Goal: Task Accomplishment & Management: Use online tool/utility

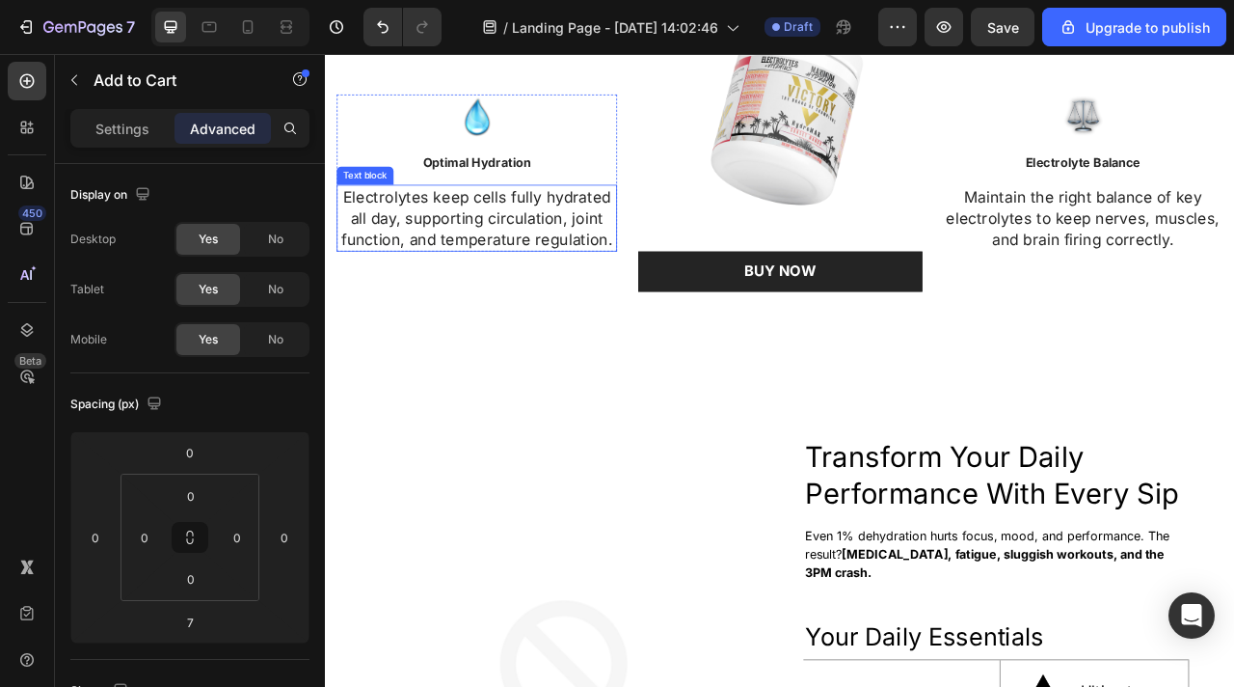
scroll to position [3052, 0]
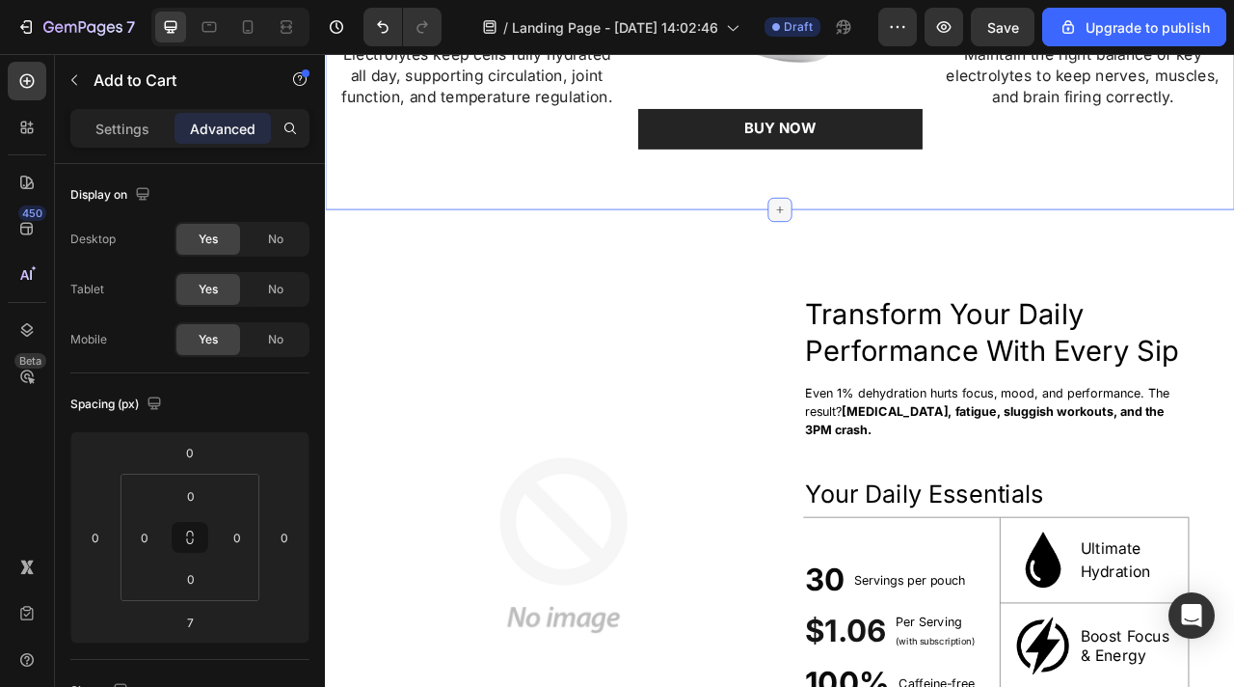
click at [897, 259] on icon at bounding box center [903, 251] width 15 height 15
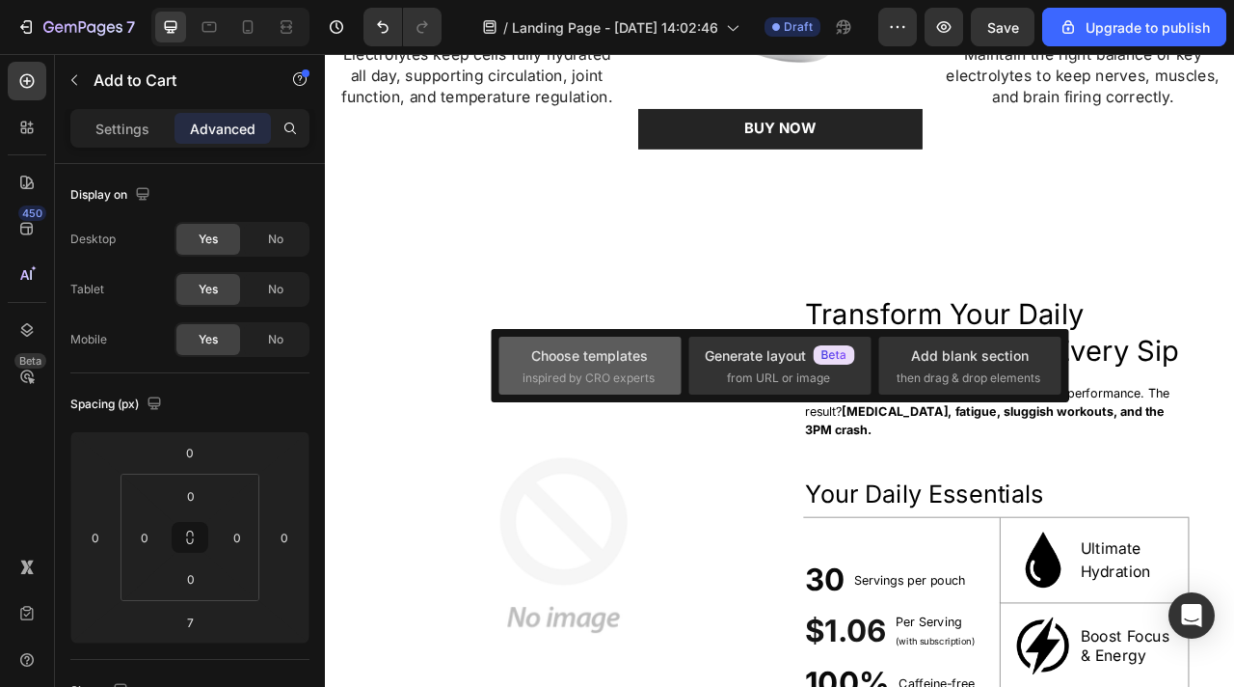
click at [618, 360] on div "Choose templates" at bounding box center [589, 355] width 117 height 20
click at [530, 365] on div "Choose templates inspired by CRO experts" at bounding box center [590, 365] width 135 height 41
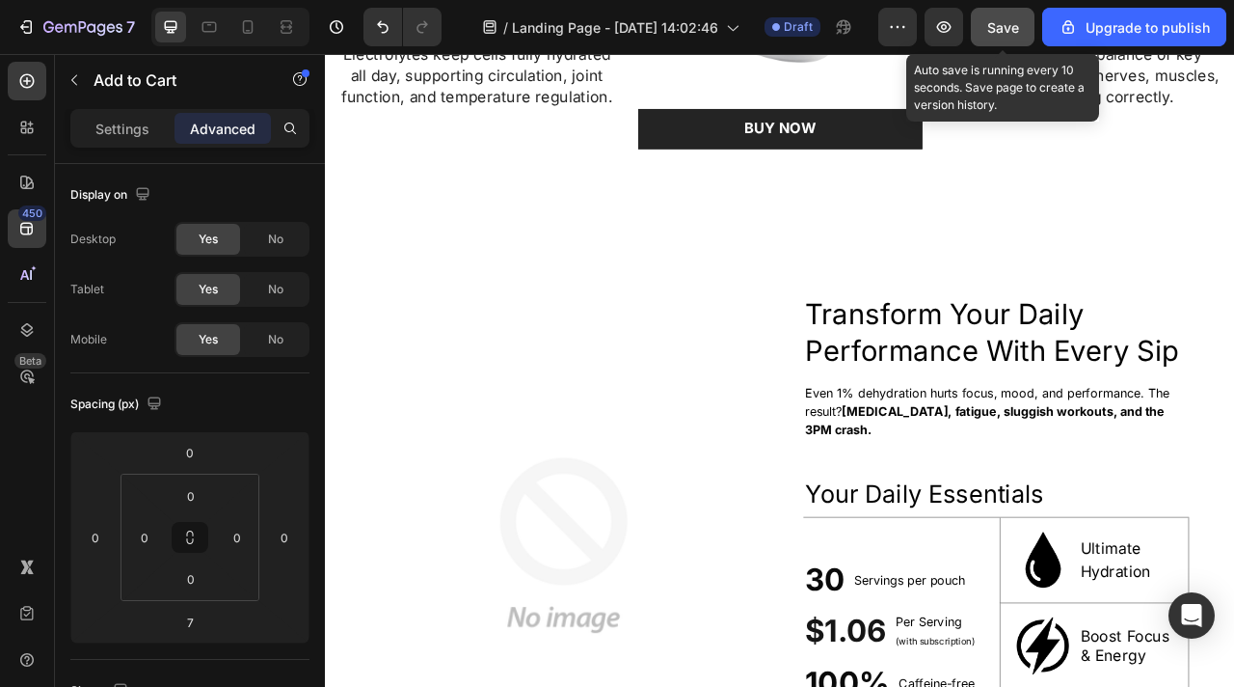
click at [1003, 24] on span "Save" at bounding box center [1003, 27] width 32 height 16
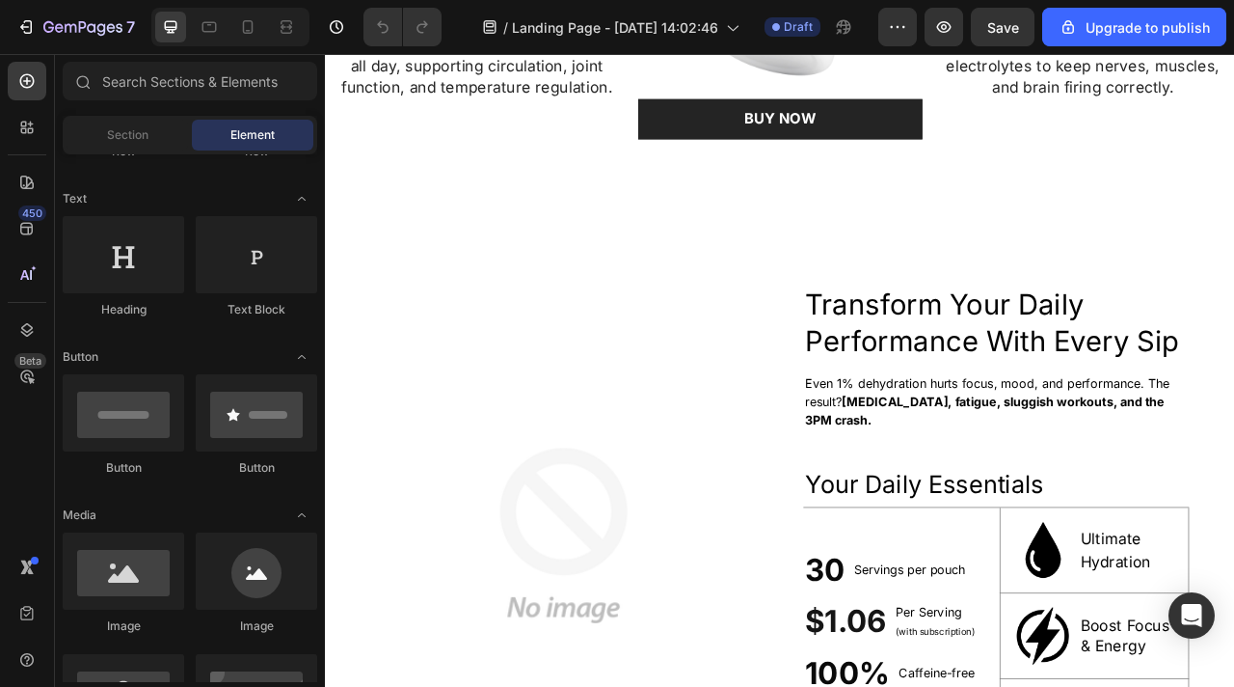
scroll to position [3003, 0]
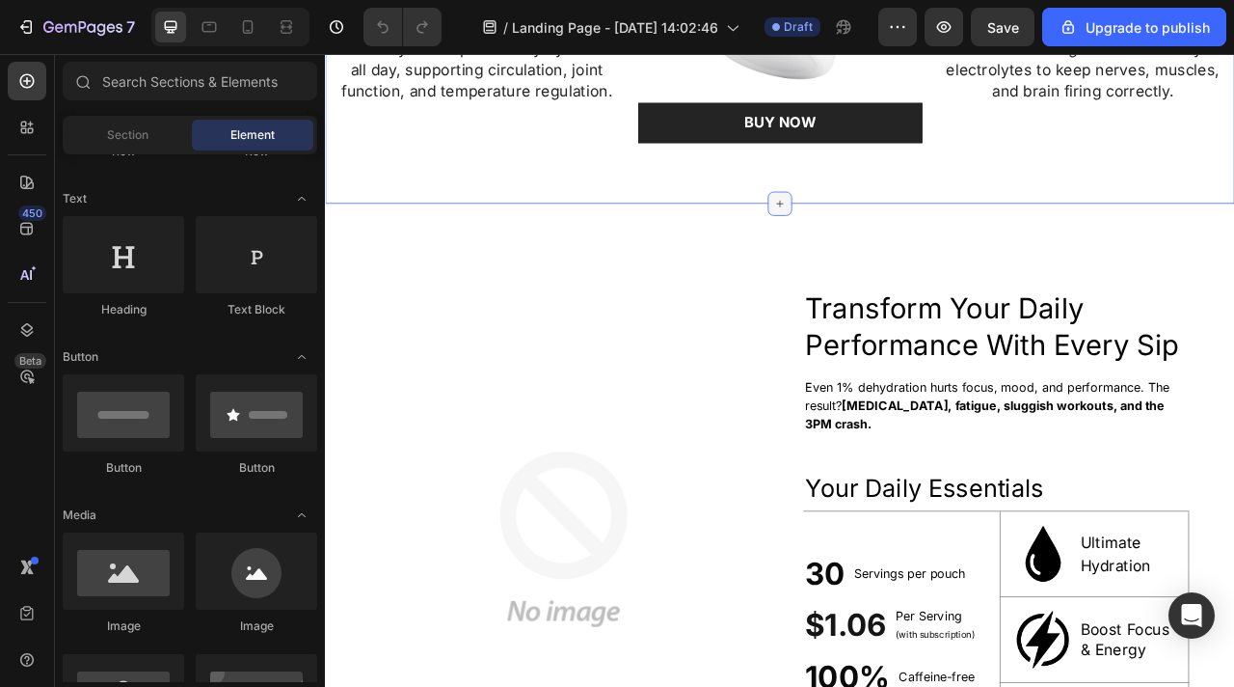
click at [896, 252] on icon at bounding box center [903, 243] width 15 height 15
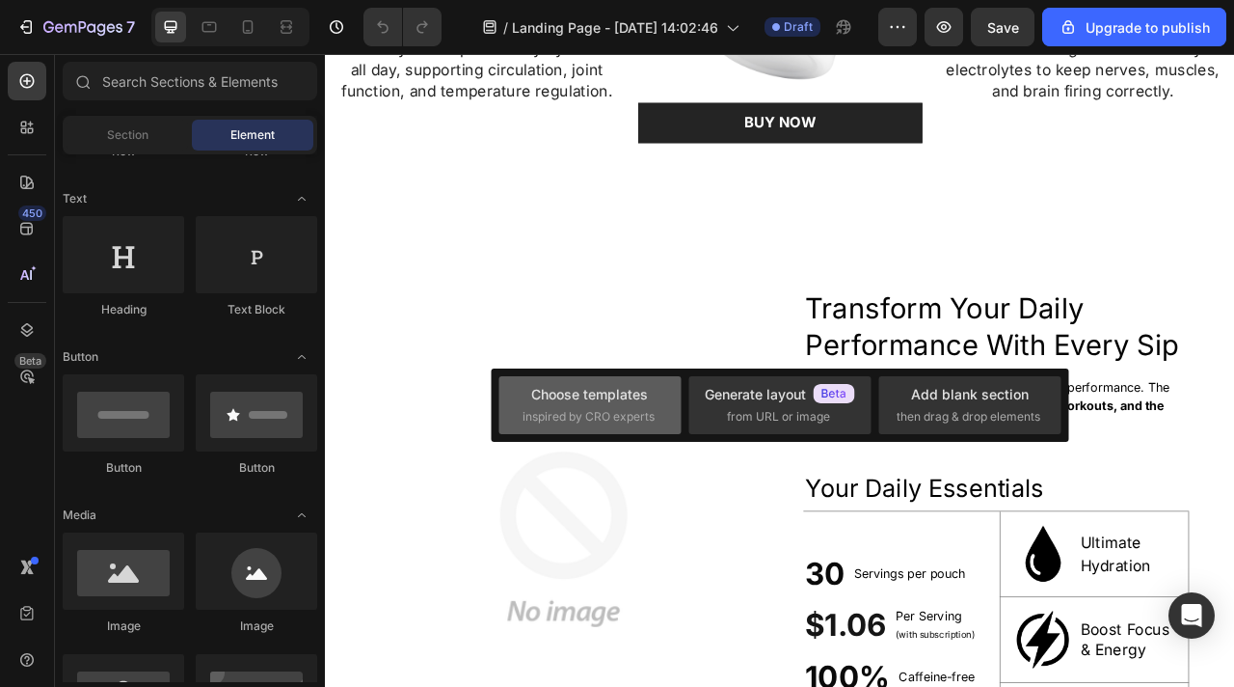
click at [632, 392] on div "Choose templates" at bounding box center [589, 394] width 117 height 20
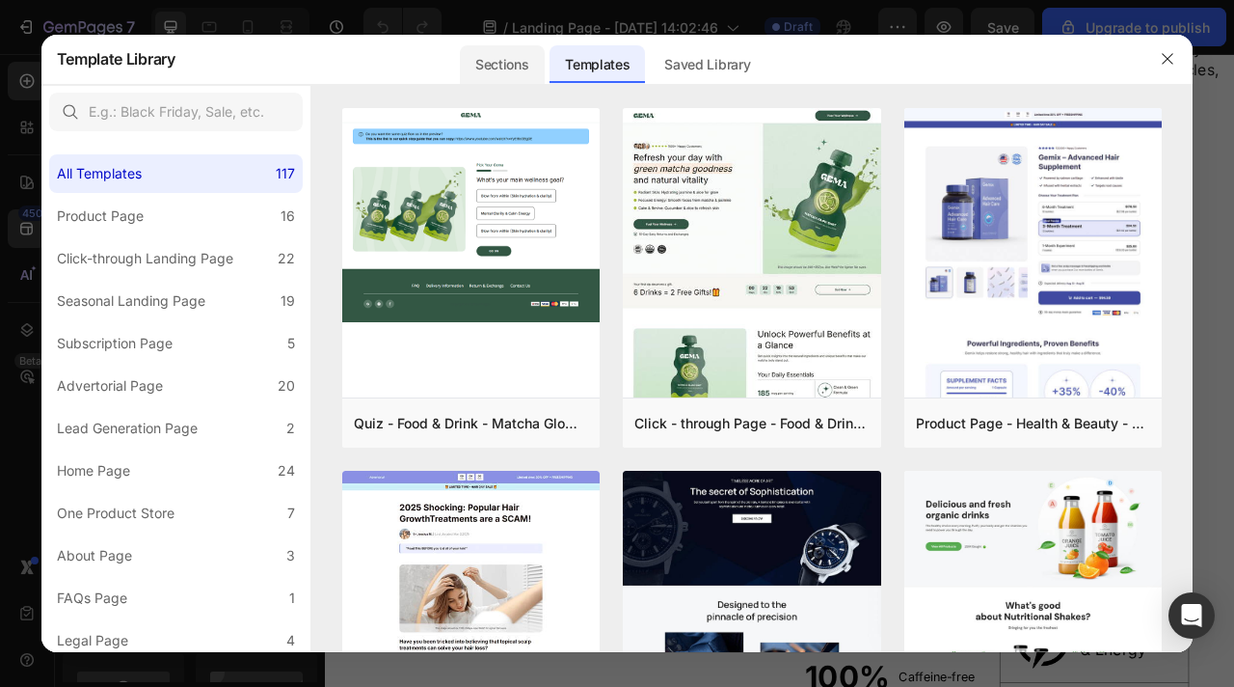
click at [493, 76] on div "Sections" at bounding box center [502, 64] width 84 height 39
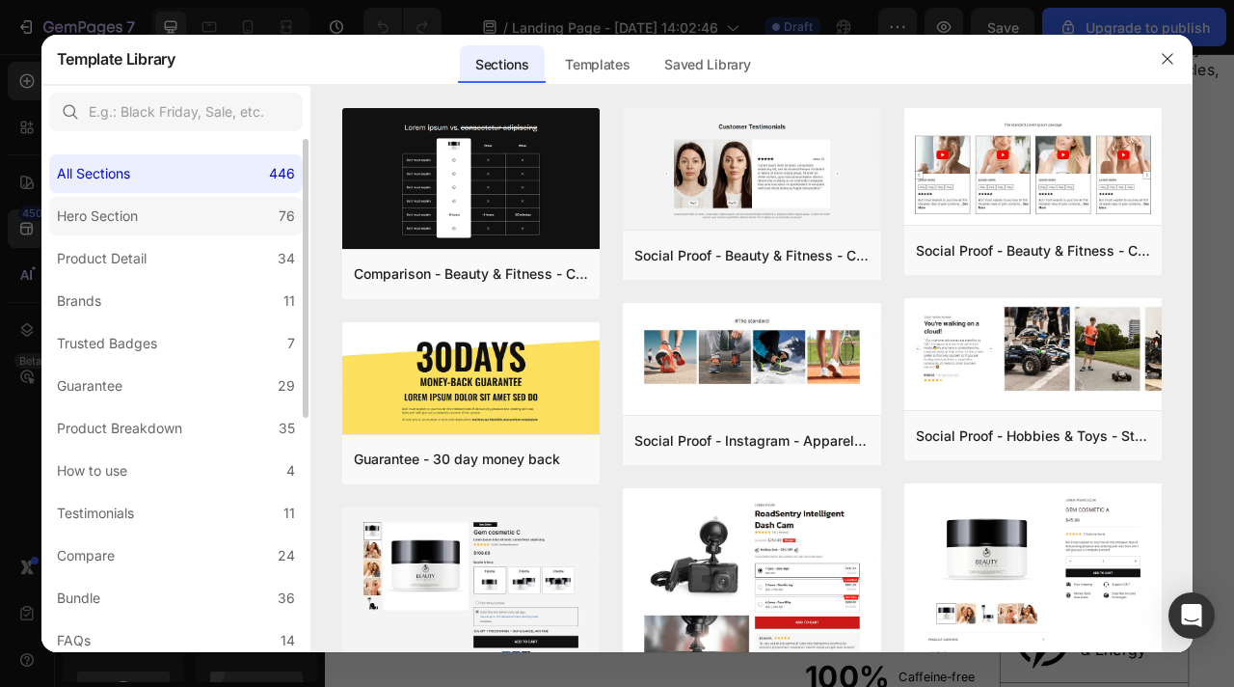
click at [132, 222] on div "Hero Section" at bounding box center [97, 215] width 81 height 23
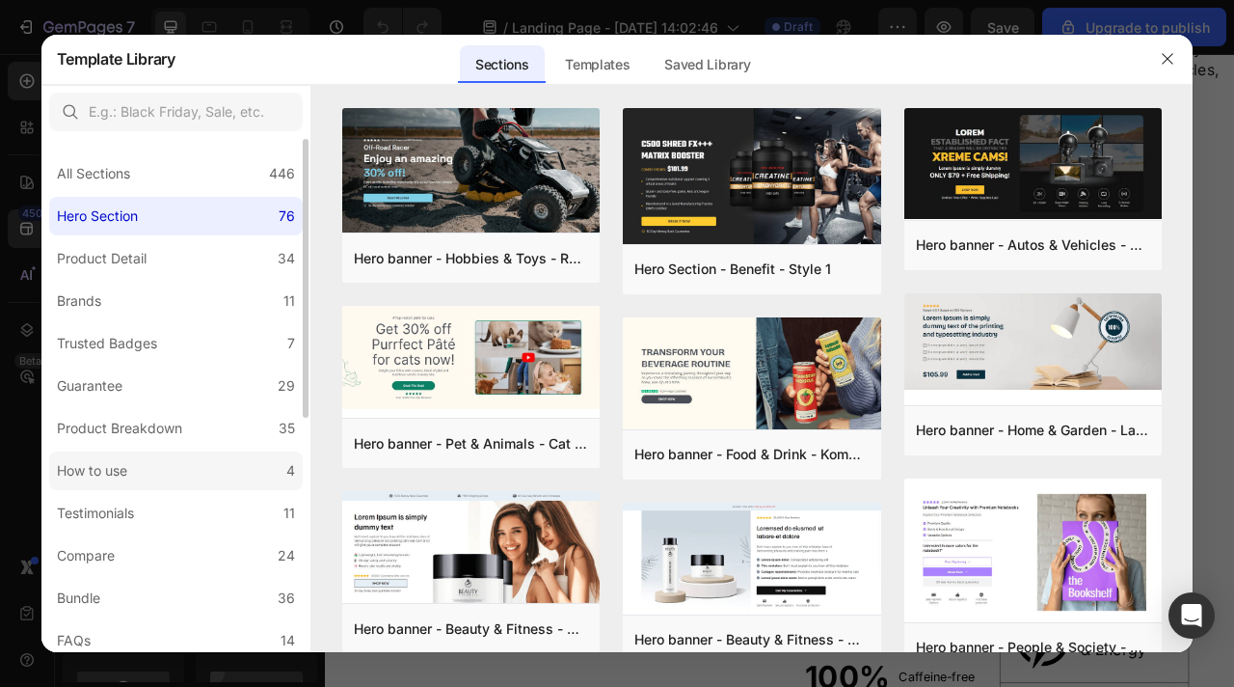
scroll to position [6, 0]
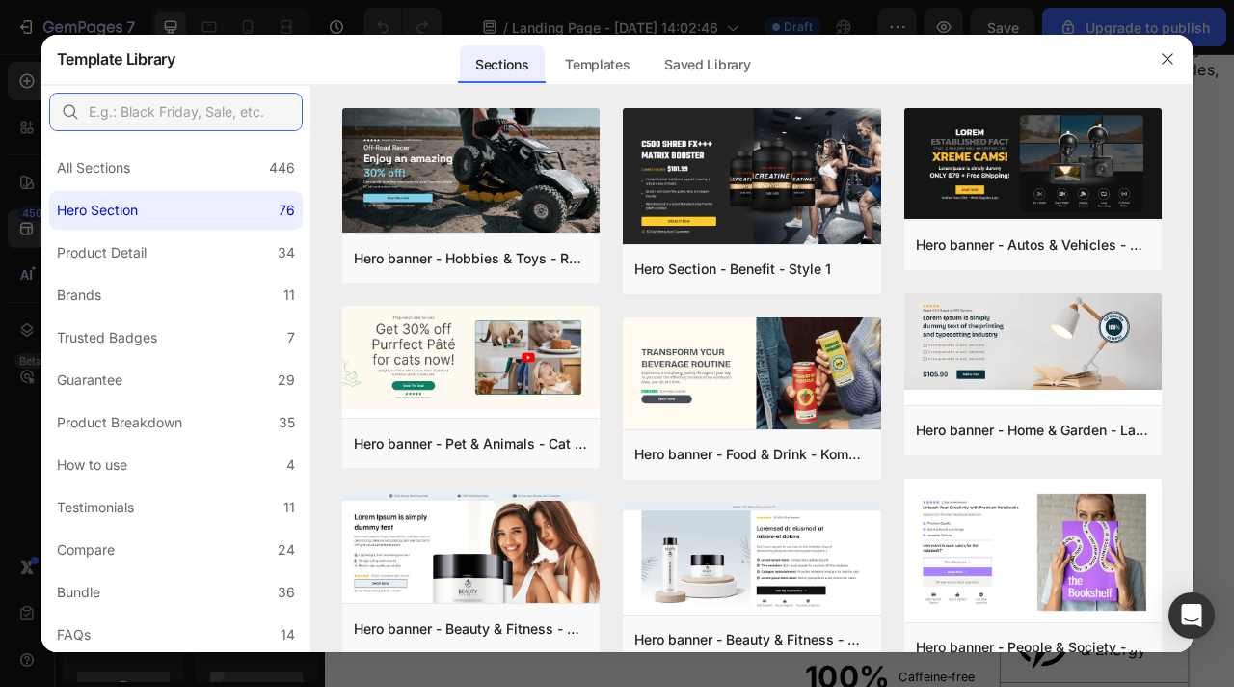
click at [127, 127] on input "text" at bounding box center [176, 112] width 254 height 39
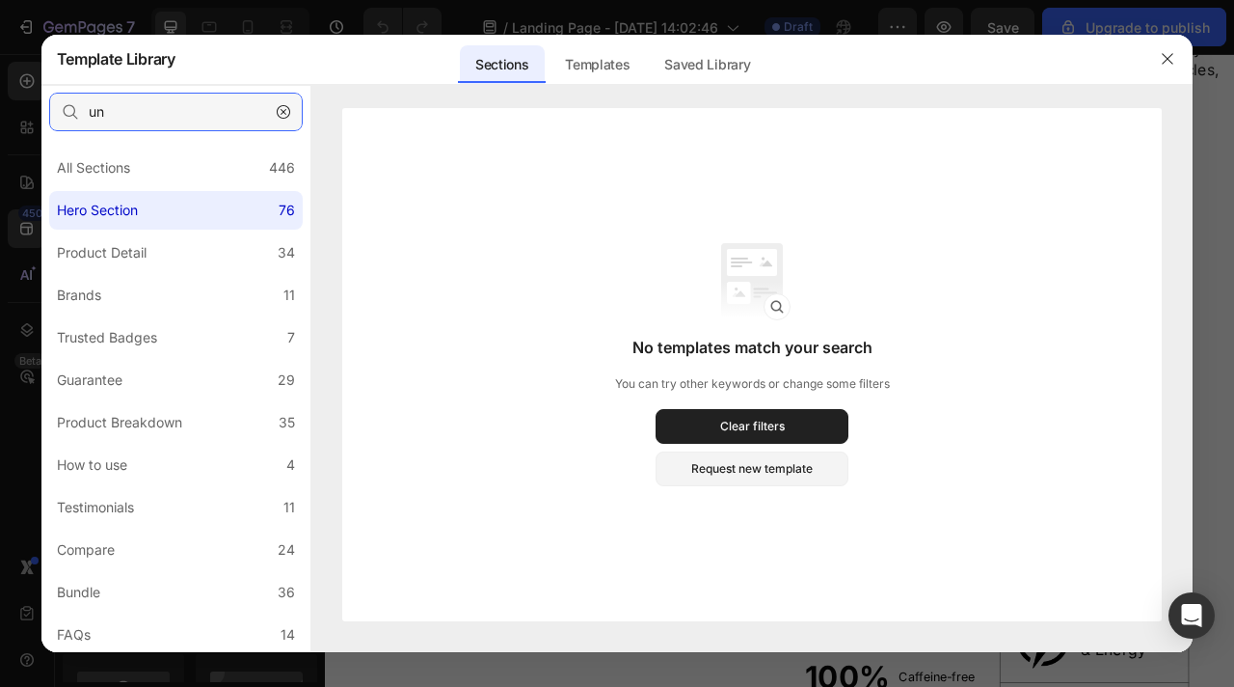
type input "u"
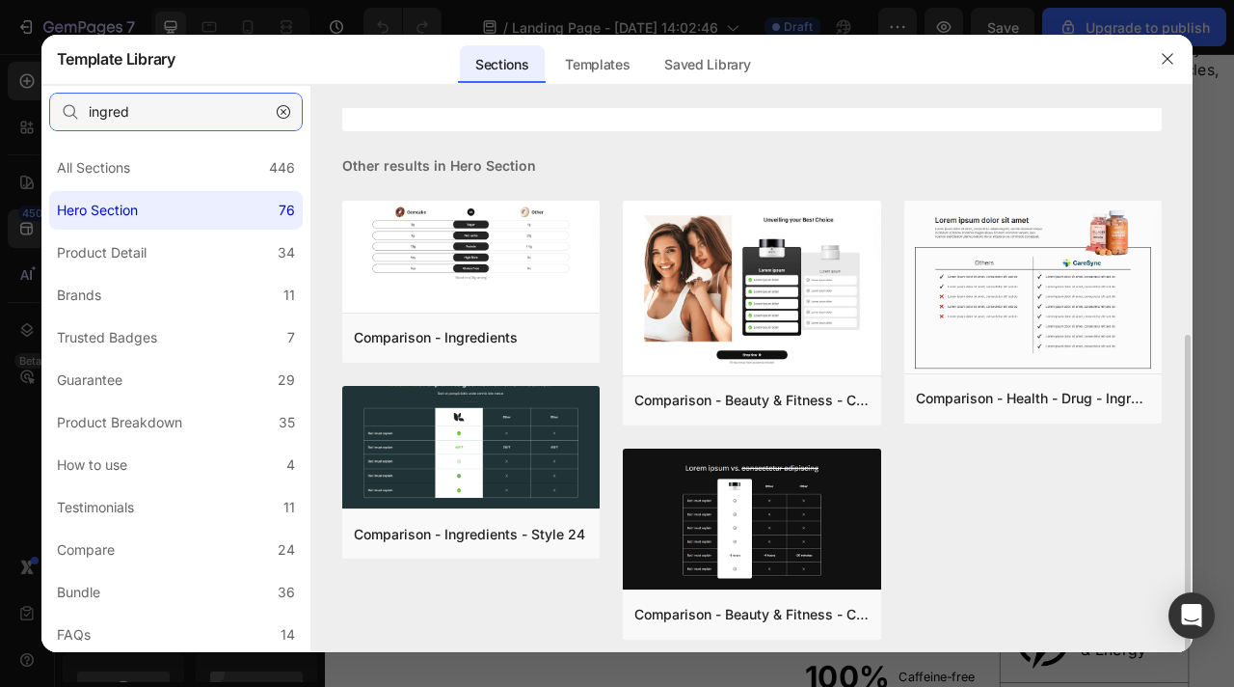
scroll to position [372, 0]
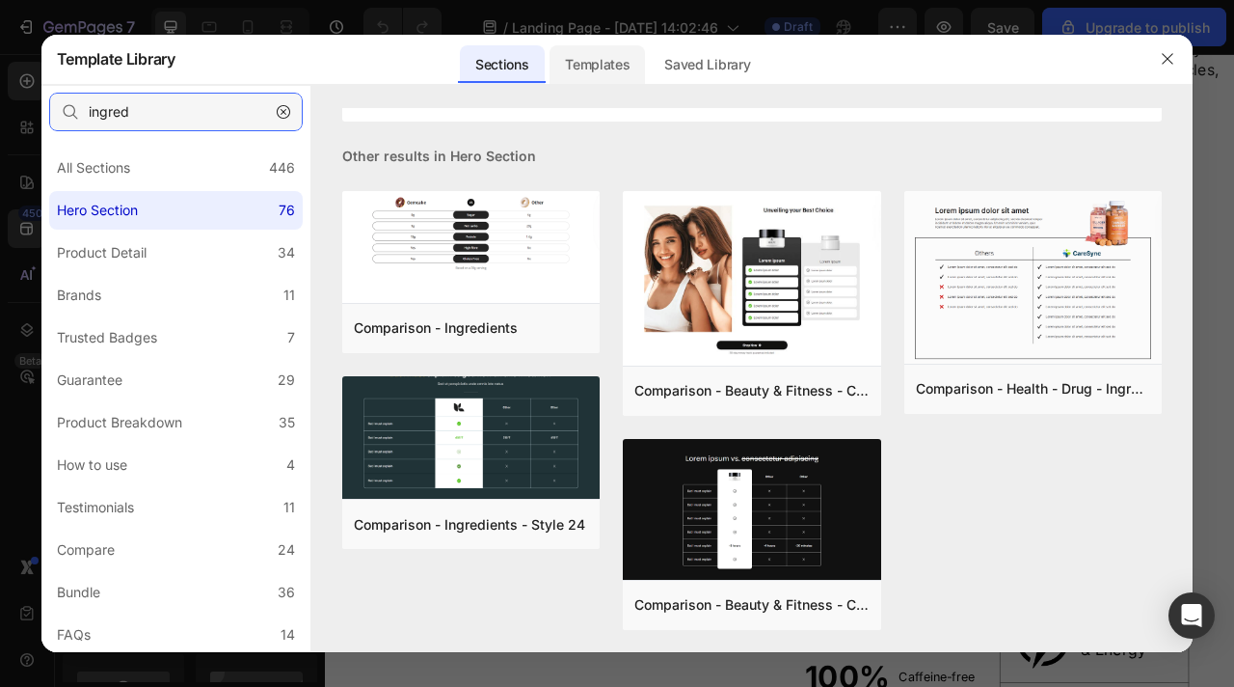
type input "ingred"
click at [611, 75] on div "Templates" at bounding box center [597, 64] width 95 height 39
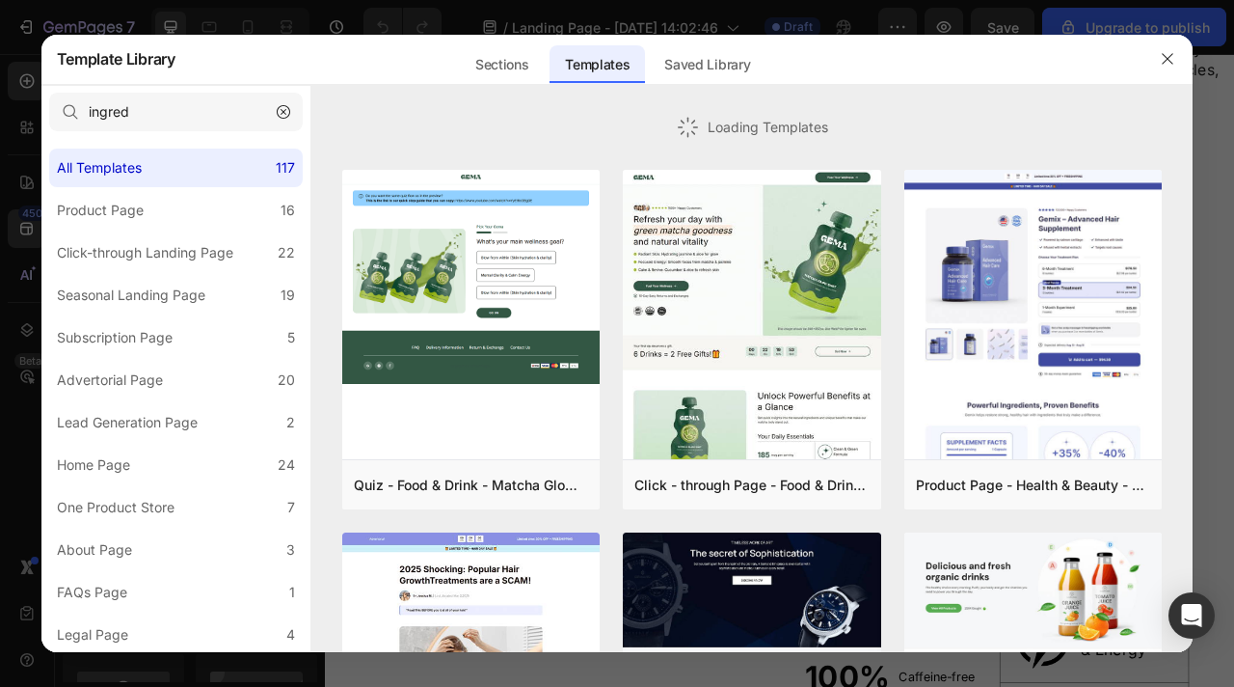
scroll to position [0, 0]
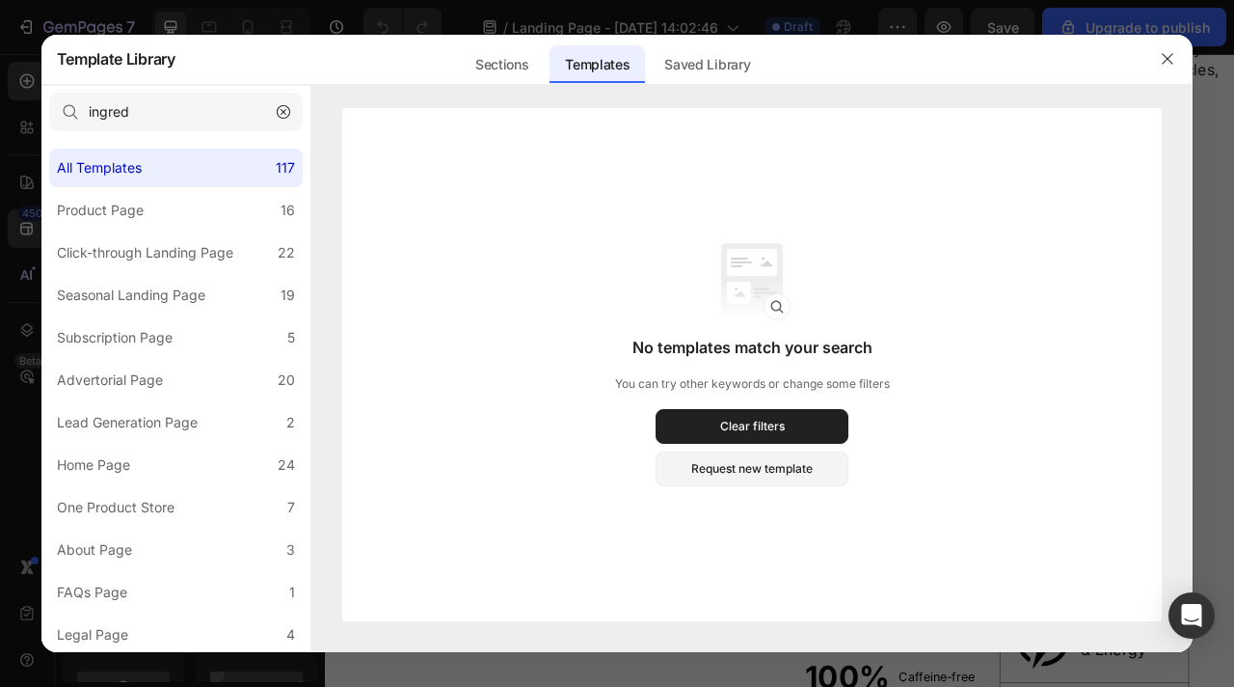
click at [274, 110] on button "button" at bounding box center [283, 111] width 31 height 31
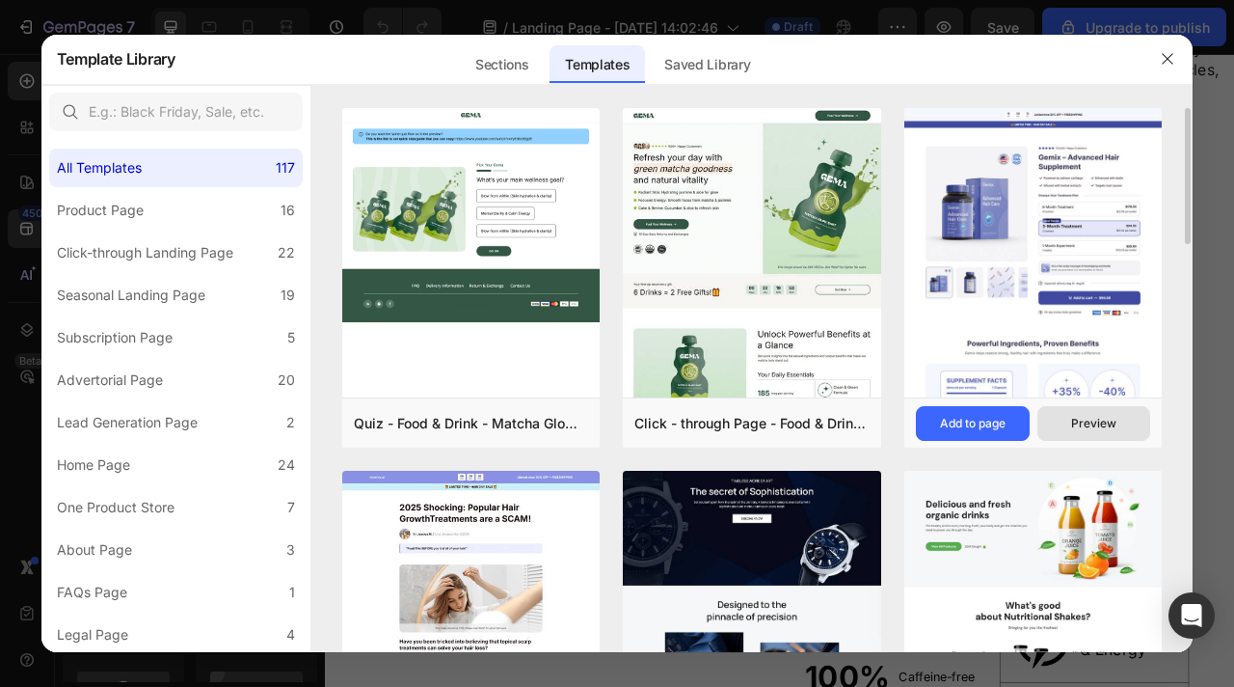
click at [1124, 437] on button "Preview" at bounding box center [1095, 423] width 114 height 35
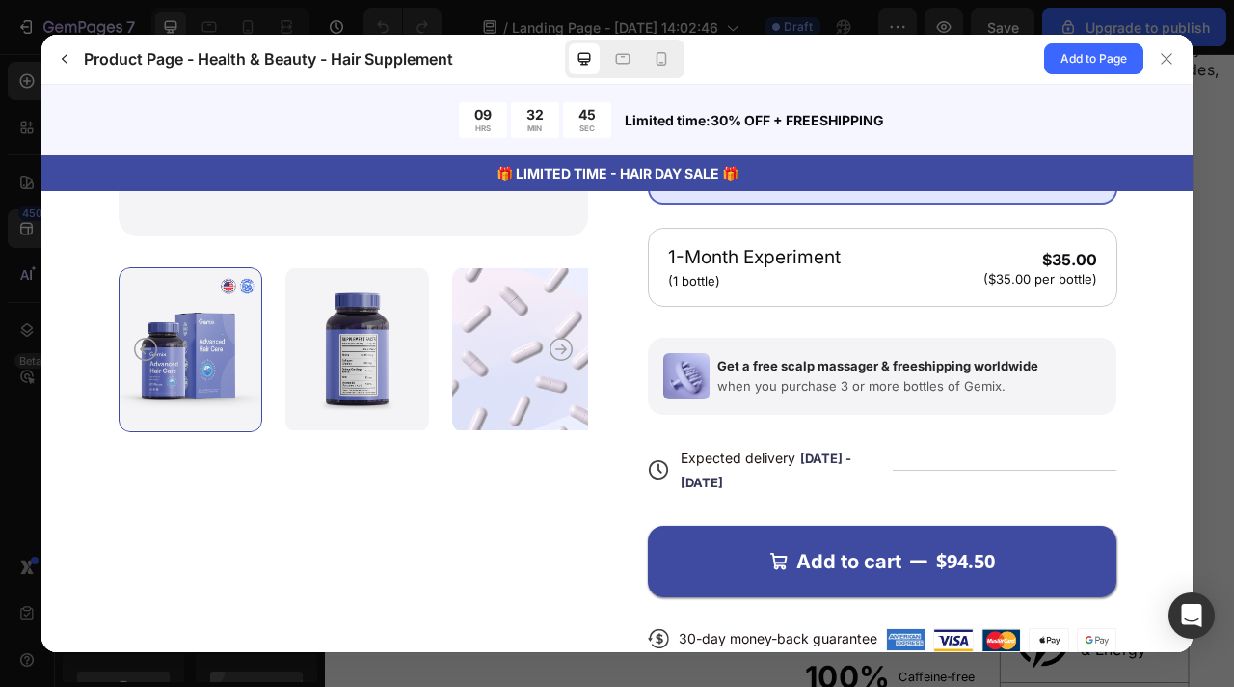
scroll to position [573, 0]
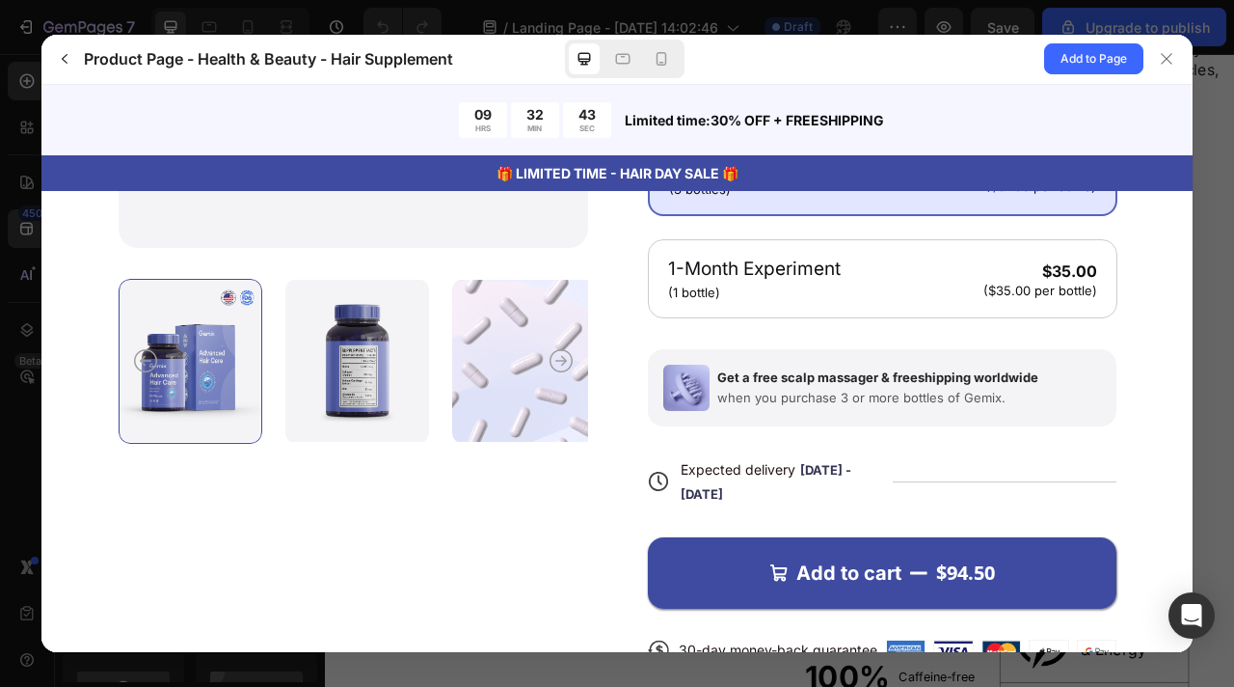
click at [491, 384] on div at bounding box center [523, 360] width 144 height 165
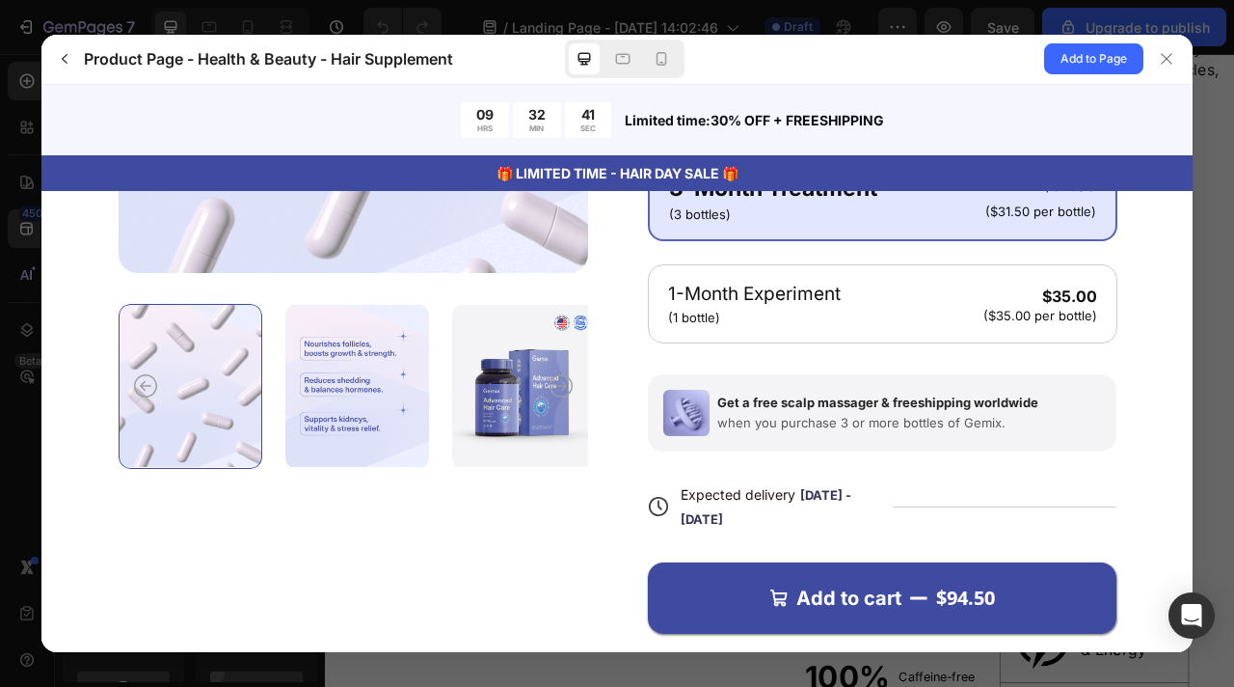
scroll to position [544, 0]
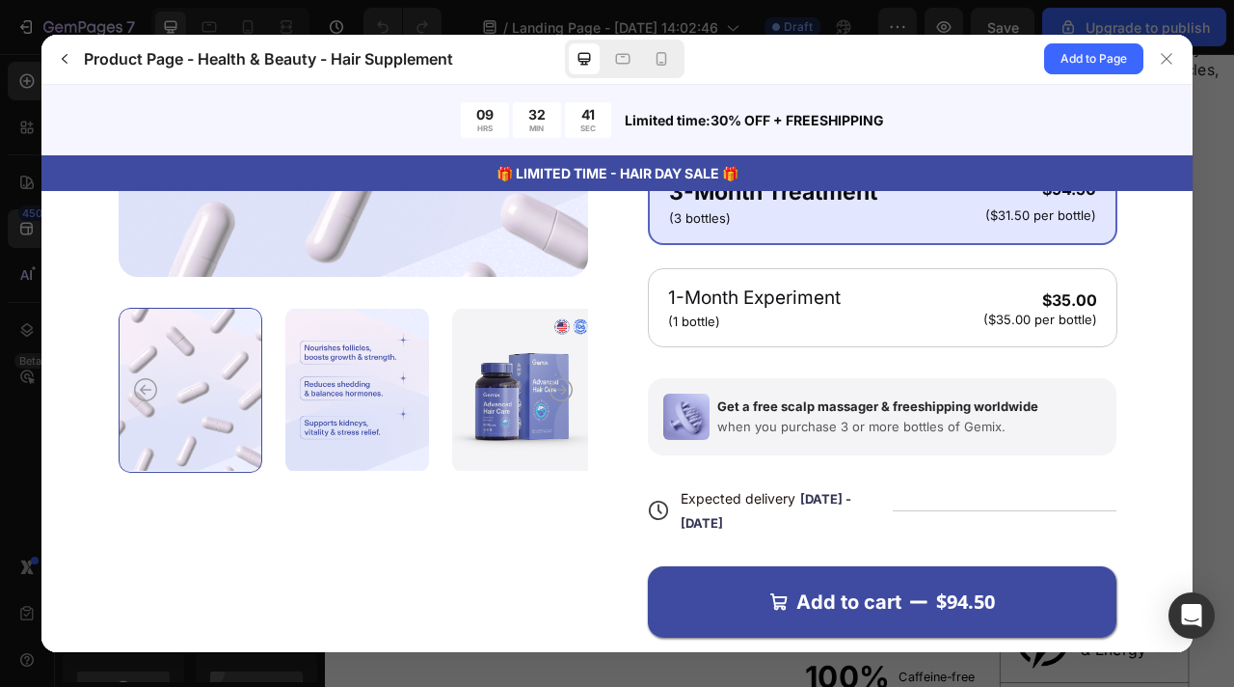
click at [392, 444] on div at bounding box center [356, 389] width 144 height 165
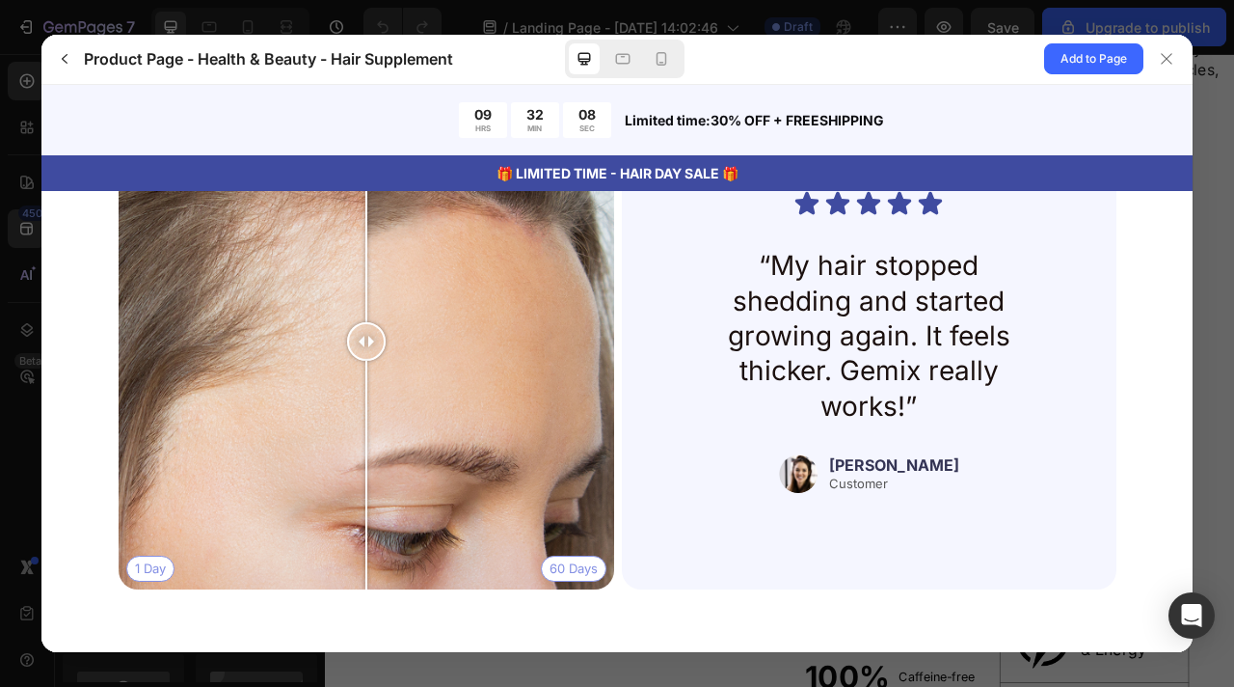
scroll to position [4382, 0]
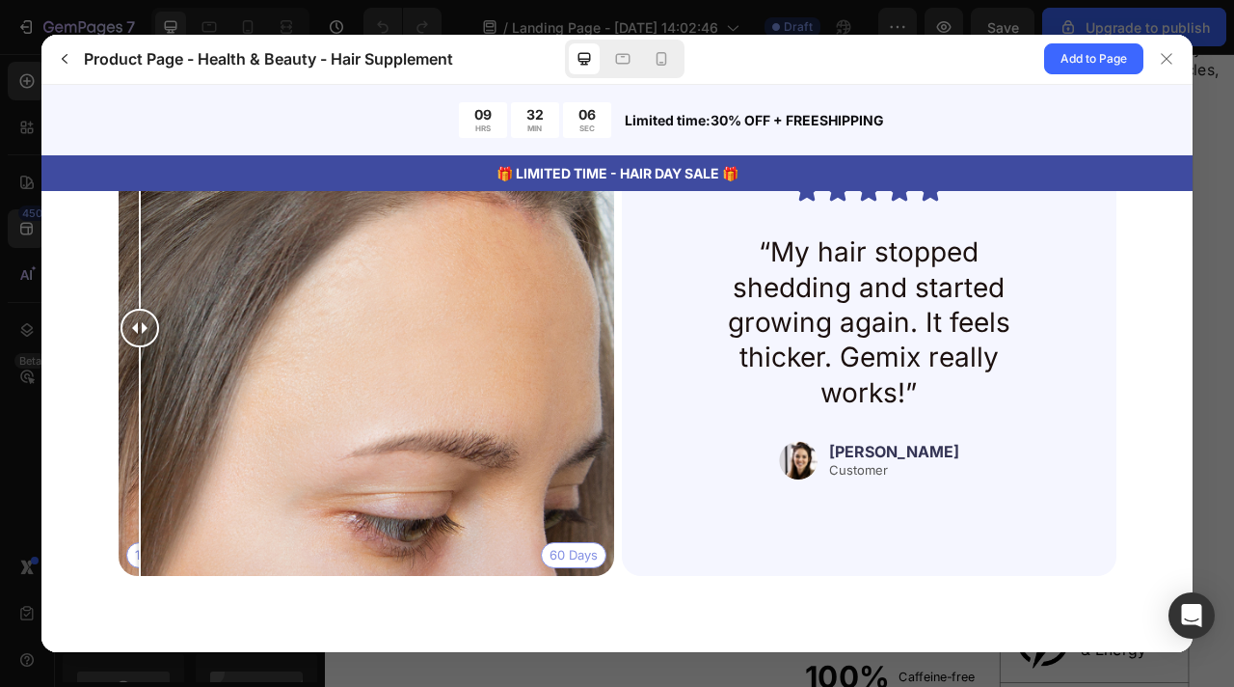
drag, startPoint x: 368, startPoint y: 315, endPoint x: -1, endPoint y: 359, distance: 371.9
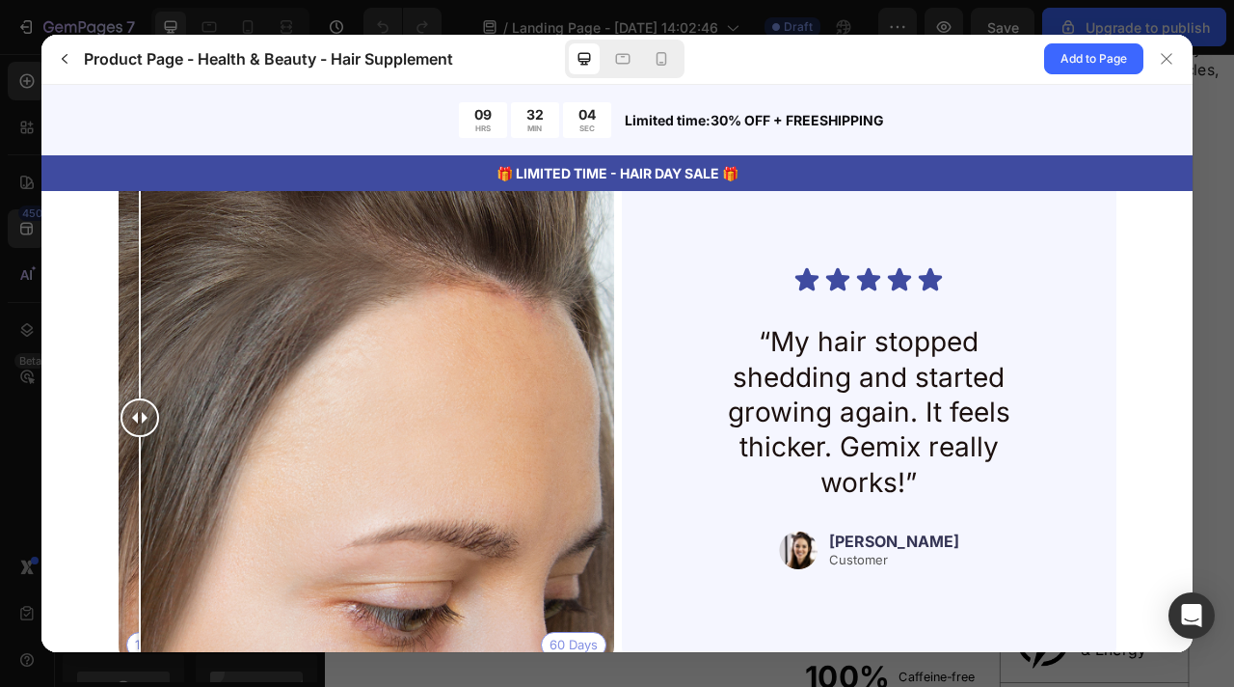
scroll to position [4260, 0]
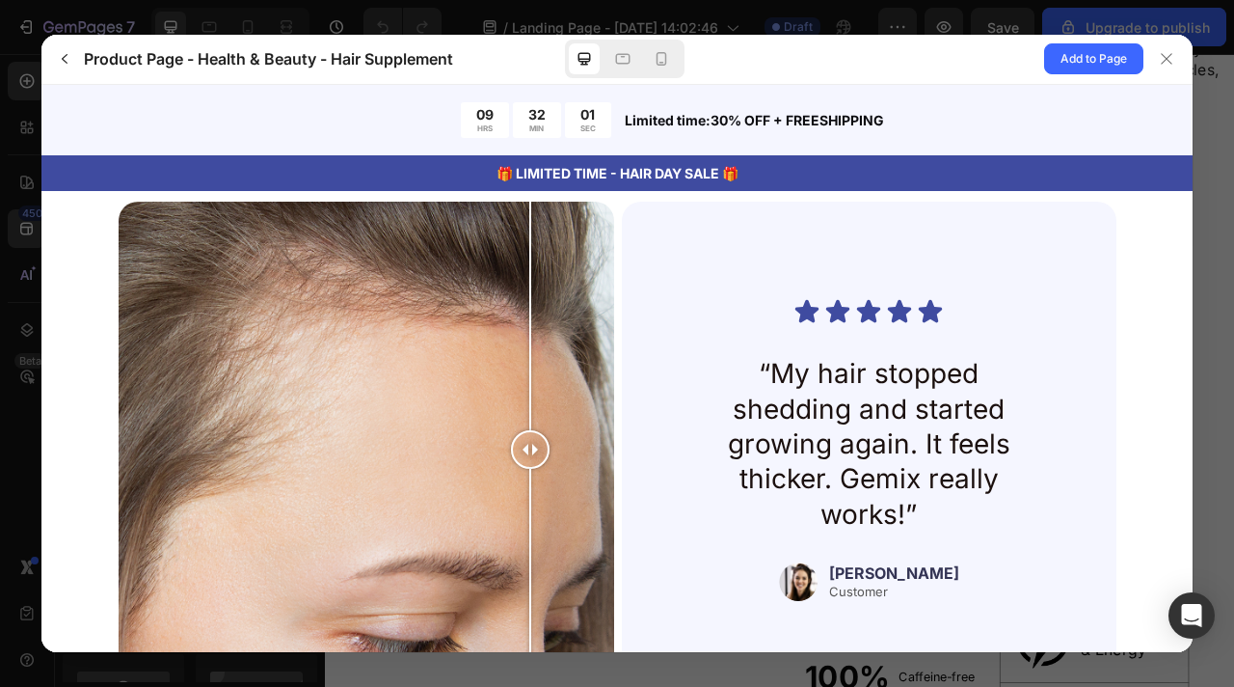
drag, startPoint x: 147, startPoint y: 463, endPoint x: 361, endPoint y: 452, distance: 214.3
click at [510, 465] on div at bounding box center [529, 448] width 39 height 39
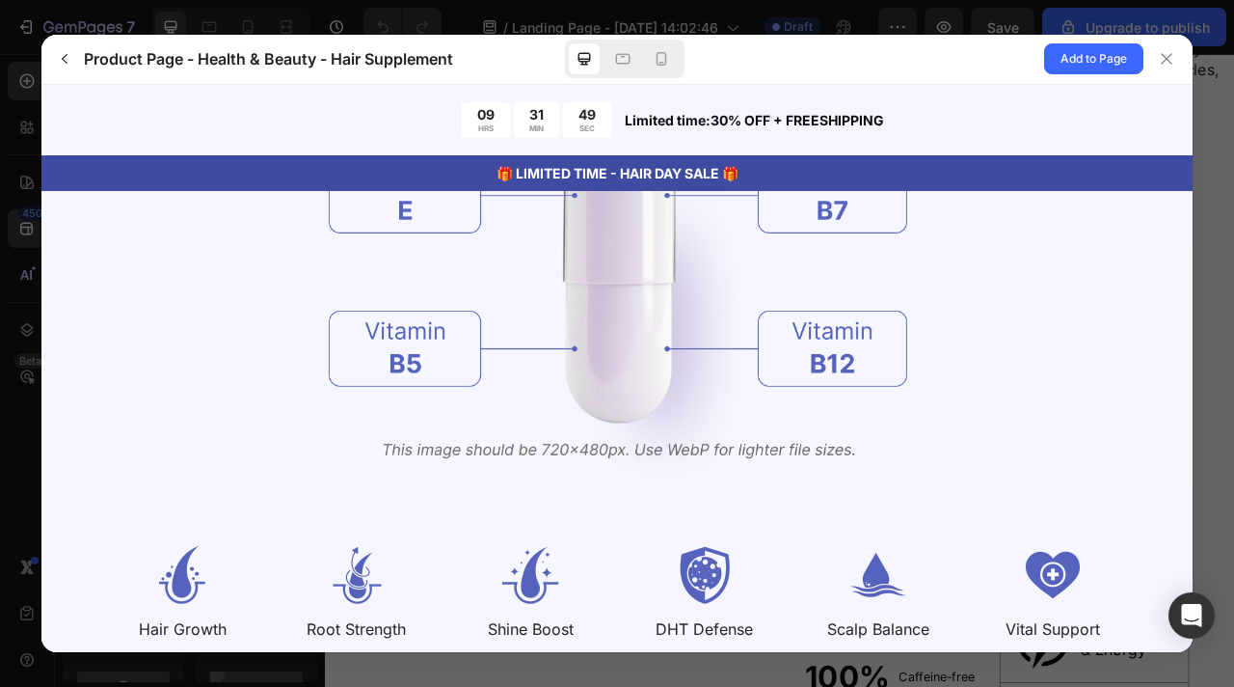
scroll to position [2313, 0]
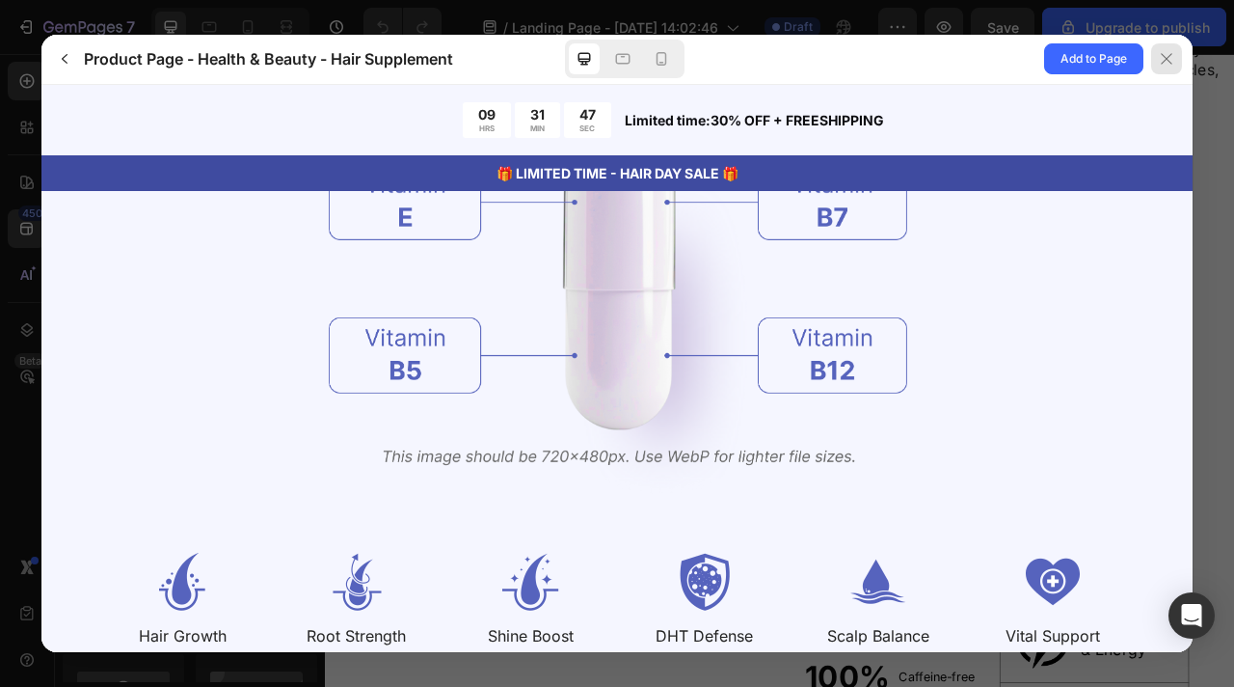
click at [1163, 68] on div at bounding box center [1166, 58] width 31 height 31
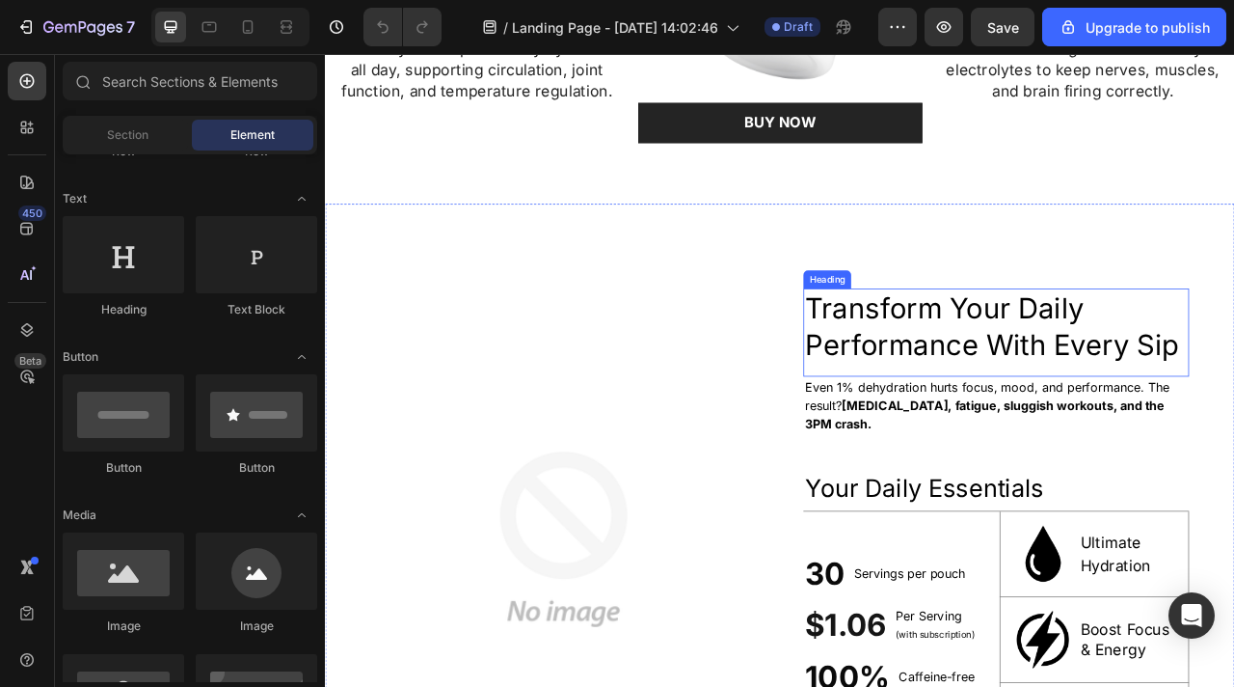
scroll to position [3055, 0]
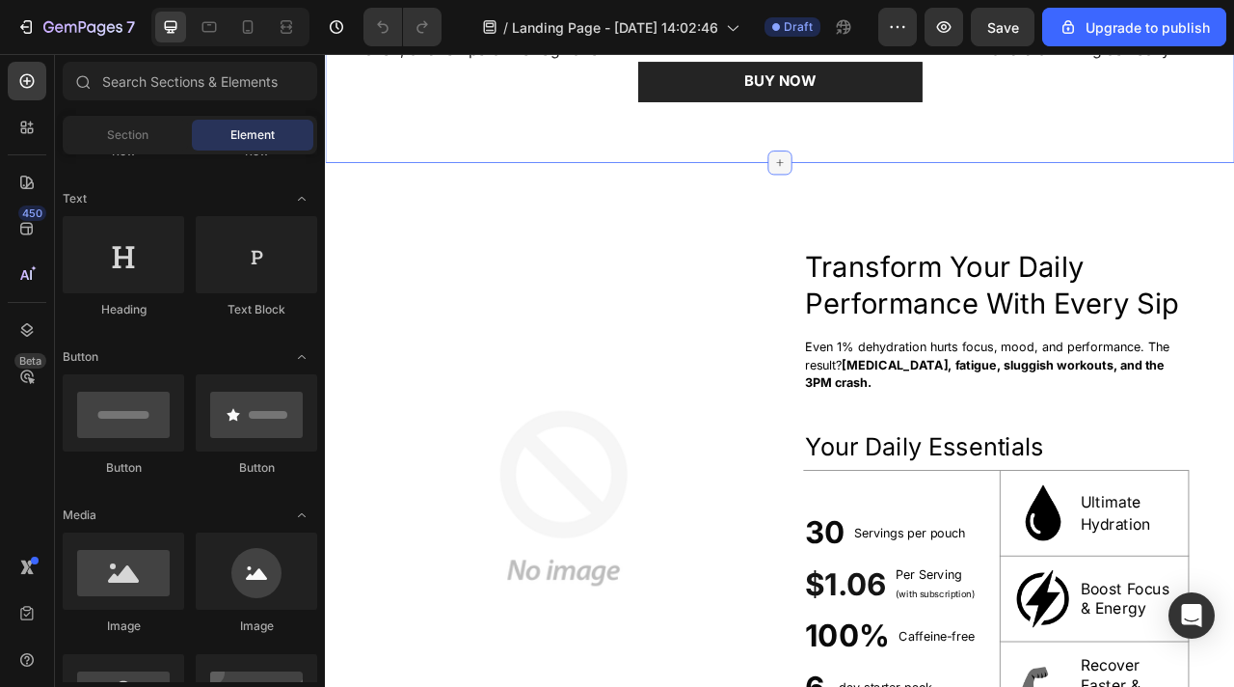
click at [906, 200] on icon at bounding box center [903, 191] width 15 height 15
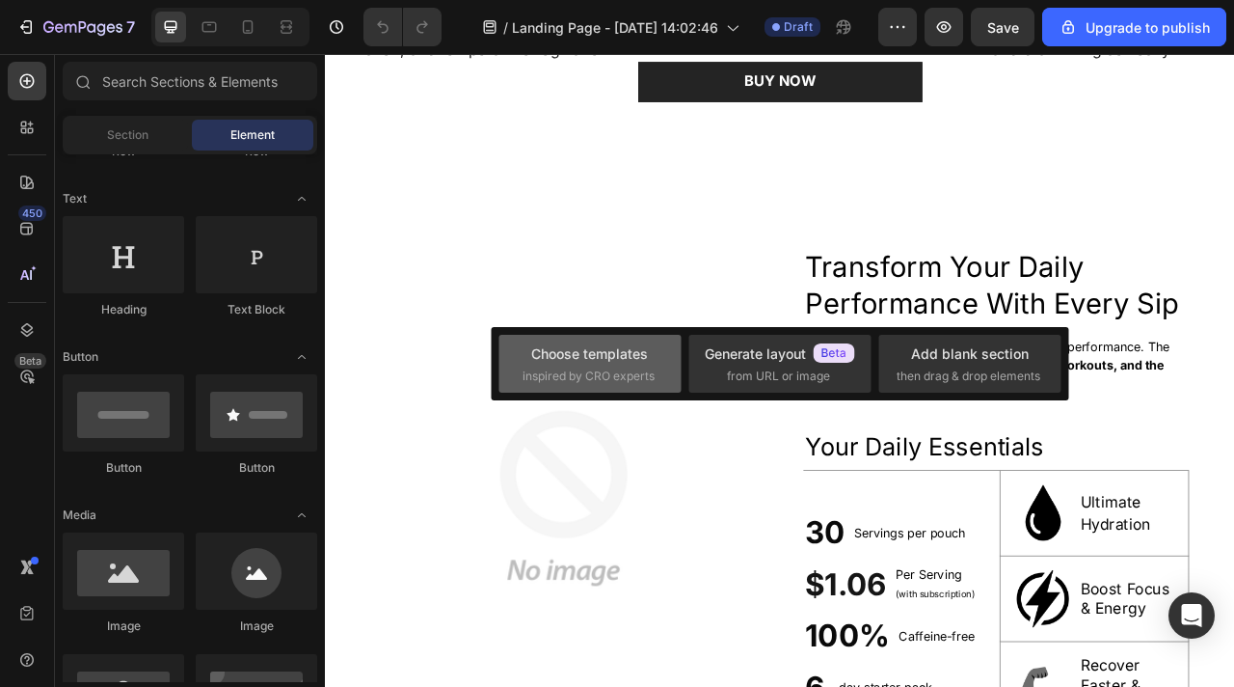
click at [638, 362] on div "Choose templates" at bounding box center [589, 353] width 117 height 20
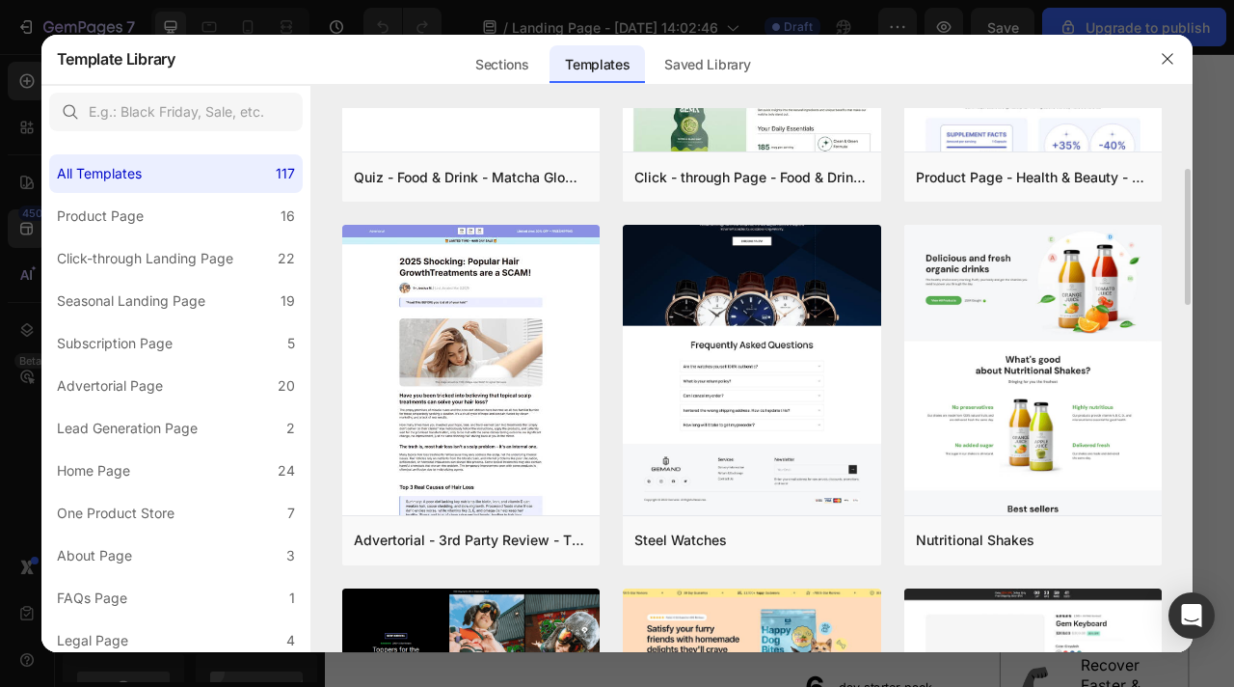
scroll to position [245, 0]
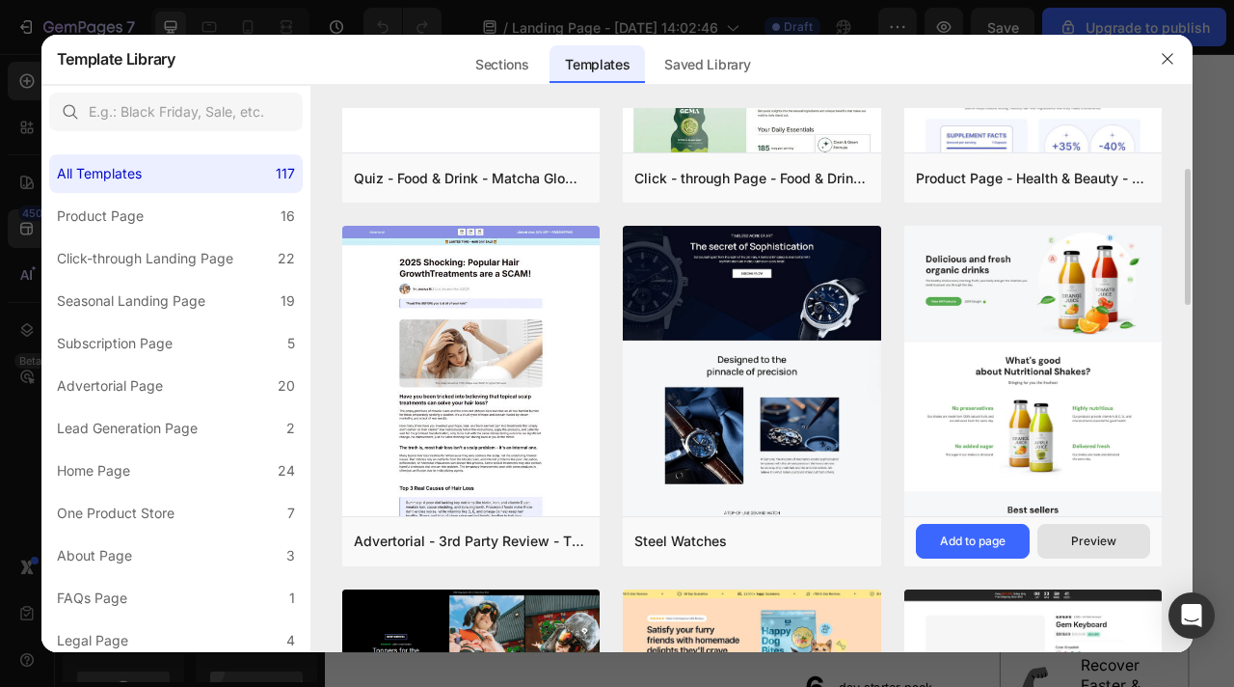
click at [1123, 545] on button "Preview" at bounding box center [1095, 541] width 114 height 35
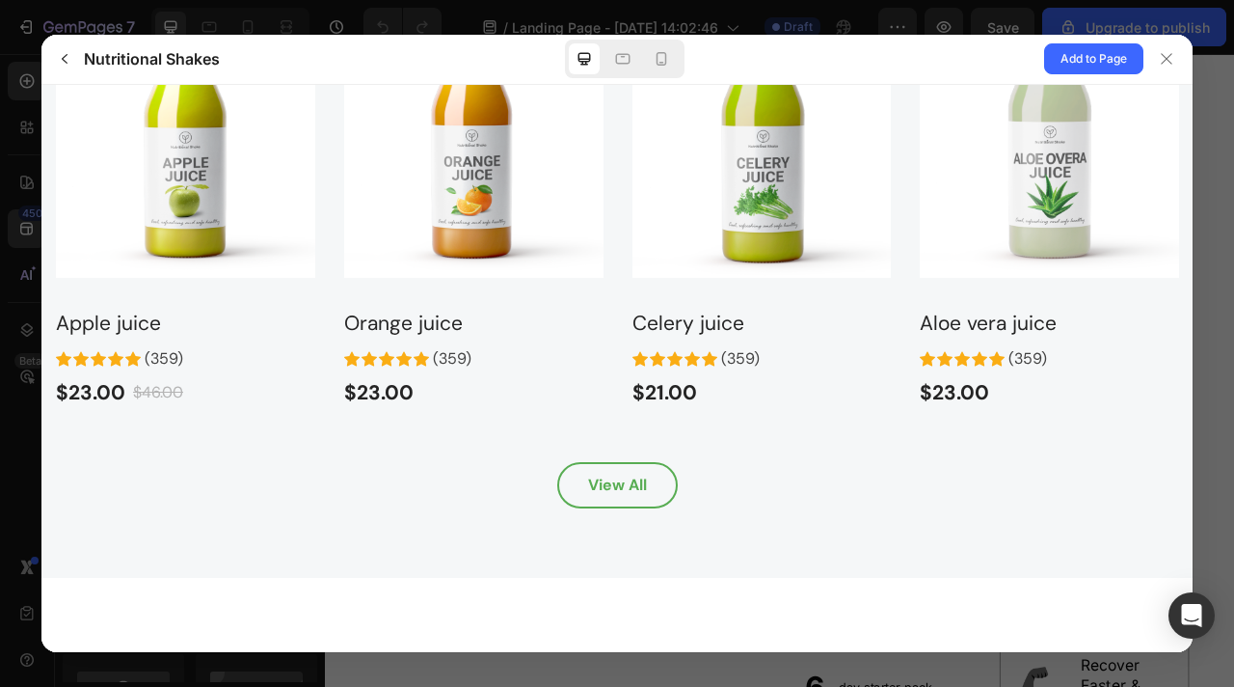
scroll to position [1699, 0]
click at [1175, 49] on div at bounding box center [1166, 58] width 31 height 31
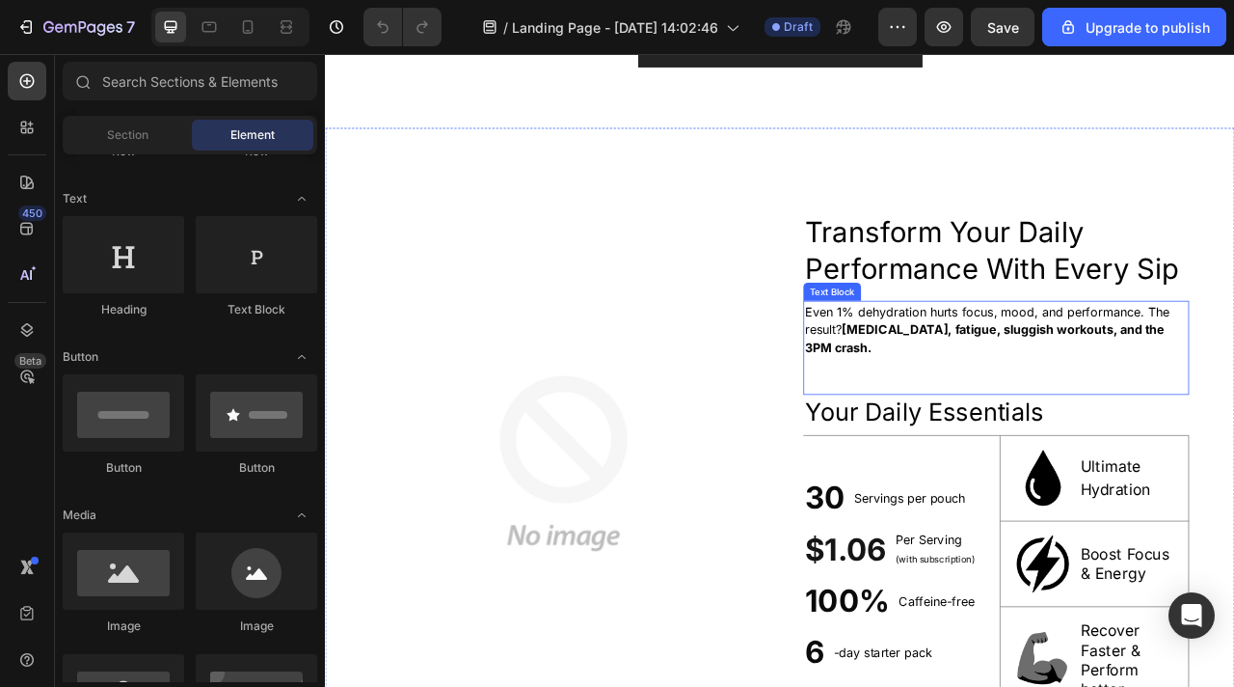
scroll to position [3098, 0]
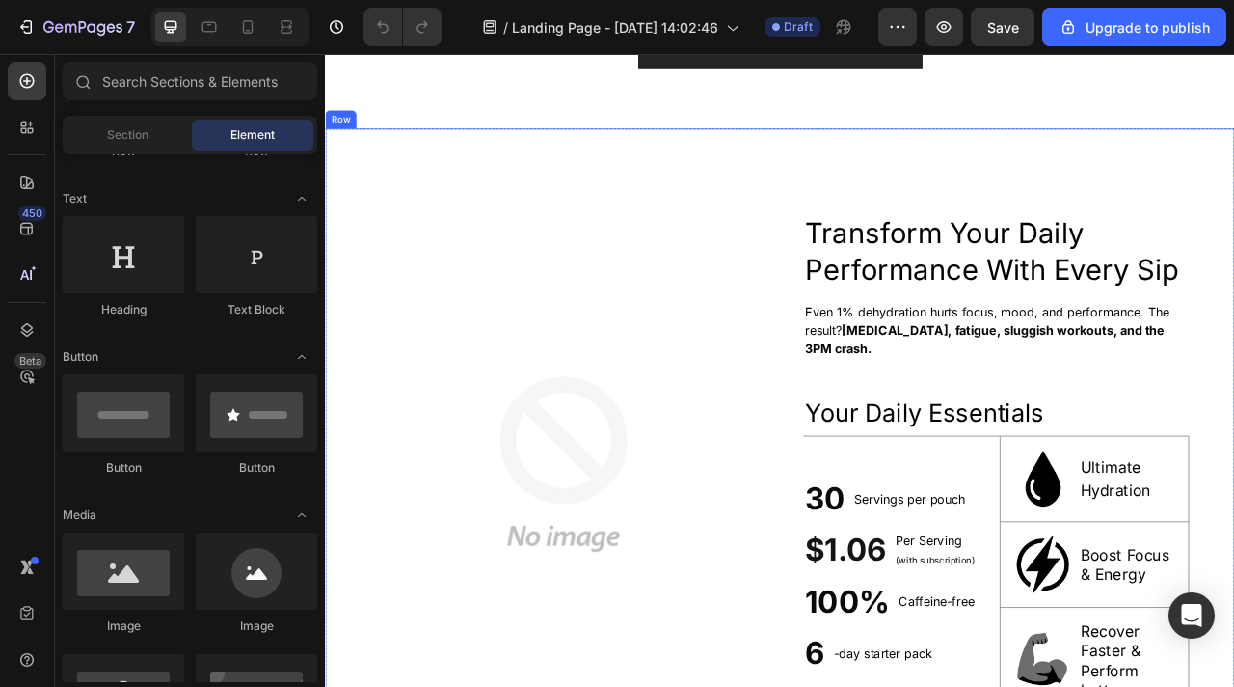
click at [896, 323] on div "Image Transform Your Daily Performance With Every Sip Heading Even 1% dehydrati…" at bounding box center [903, 576] width 1157 height 854
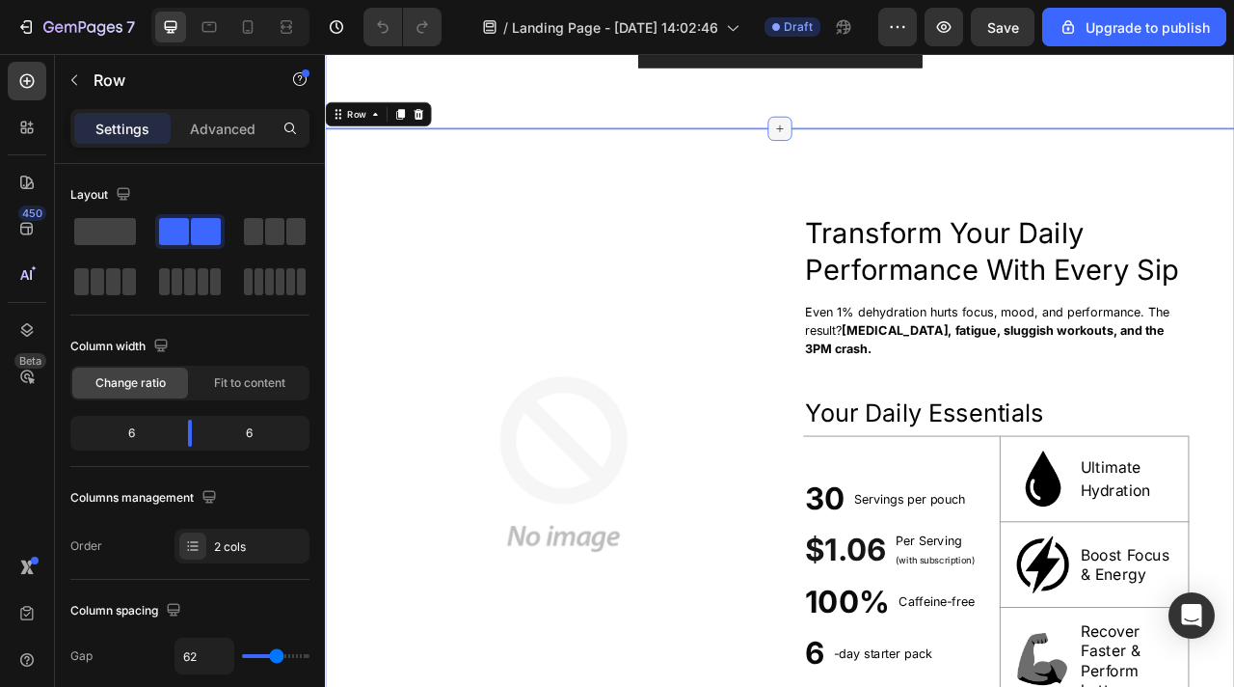
click at [907, 156] on icon at bounding box center [903, 148] width 15 height 15
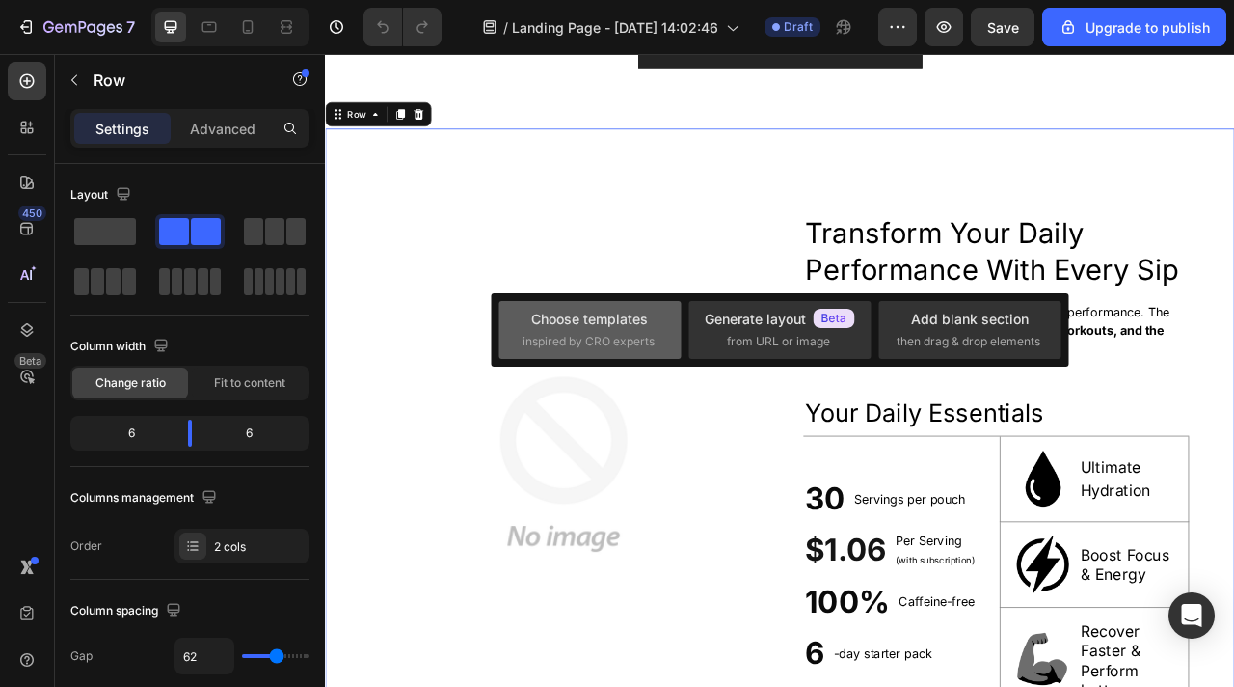
click at [689, 356] on div "Choose templates inspired by CRO experts" at bounding box center [780, 330] width 182 height 58
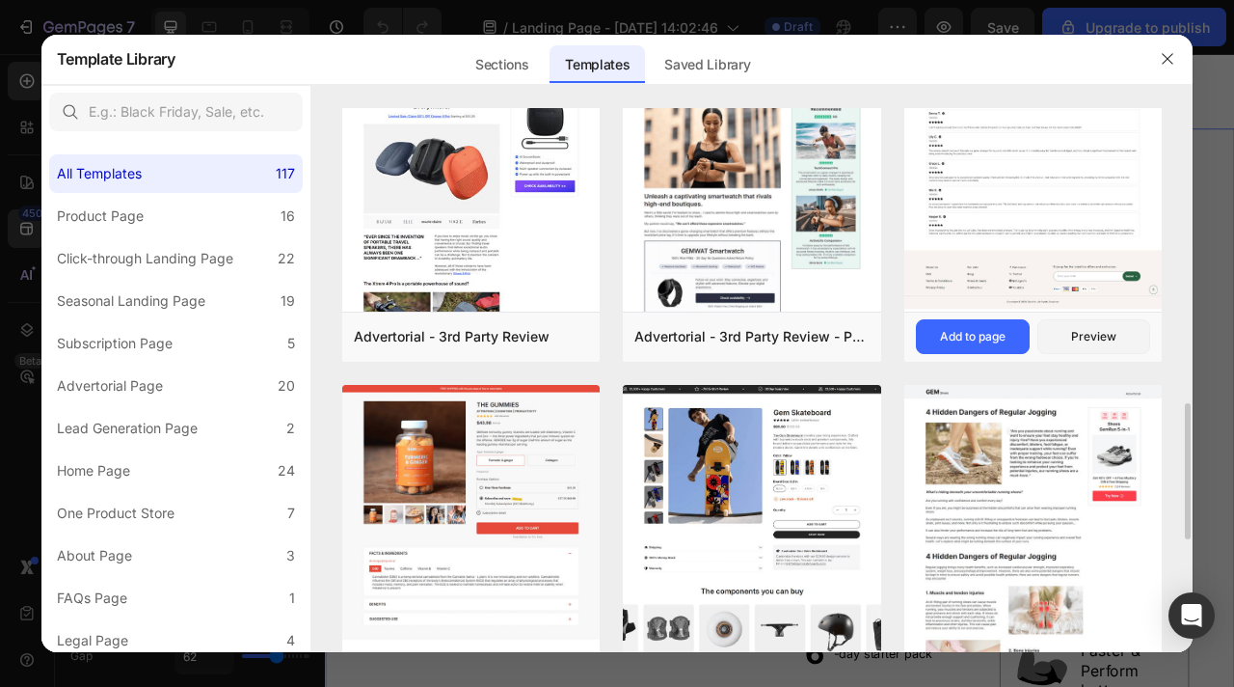
scroll to position [1176, 0]
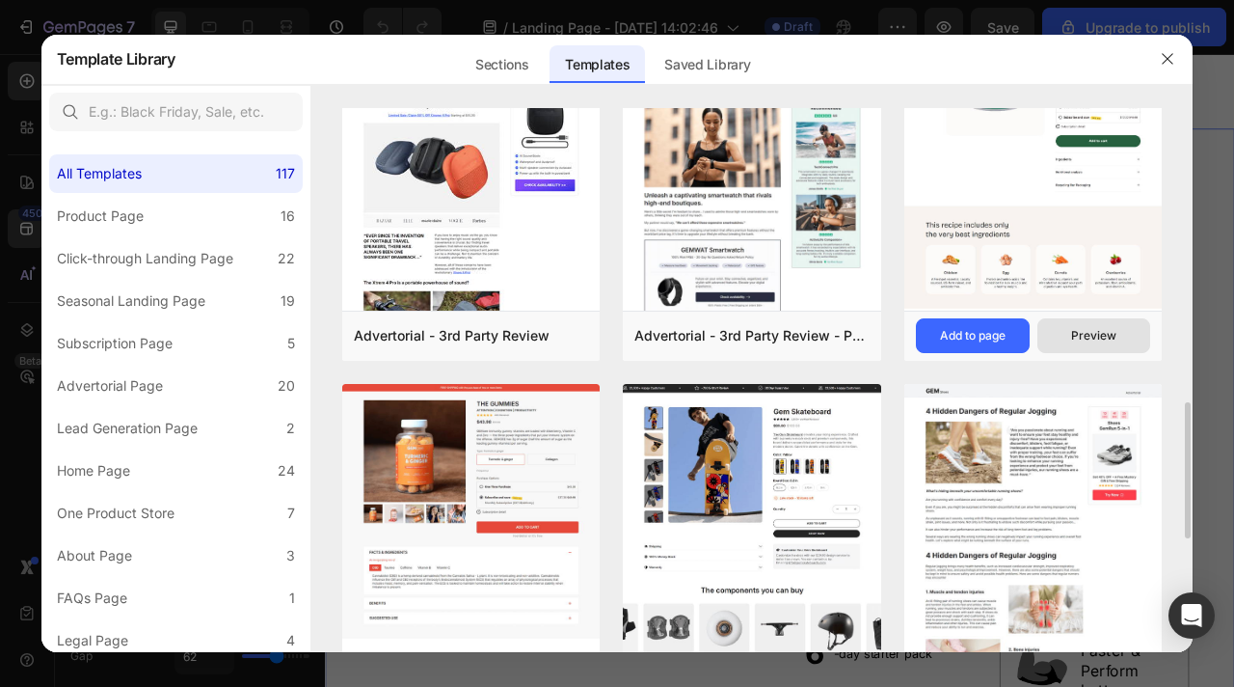
click at [1113, 331] on div "Preview" at bounding box center [1093, 335] width 45 height 17
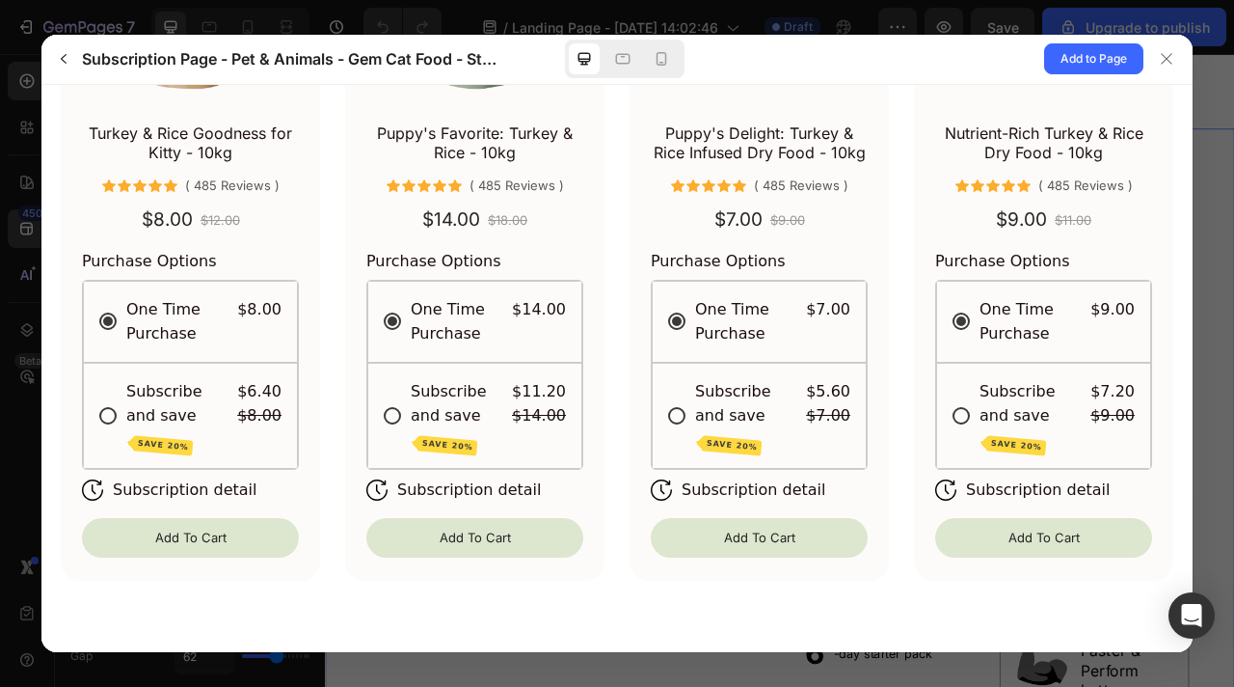
scroll to position [3306, 0]
click at [677, 377] on input "Subscribe and save SAVE 20%" at bounding box center [758, 414] width 182 height 74
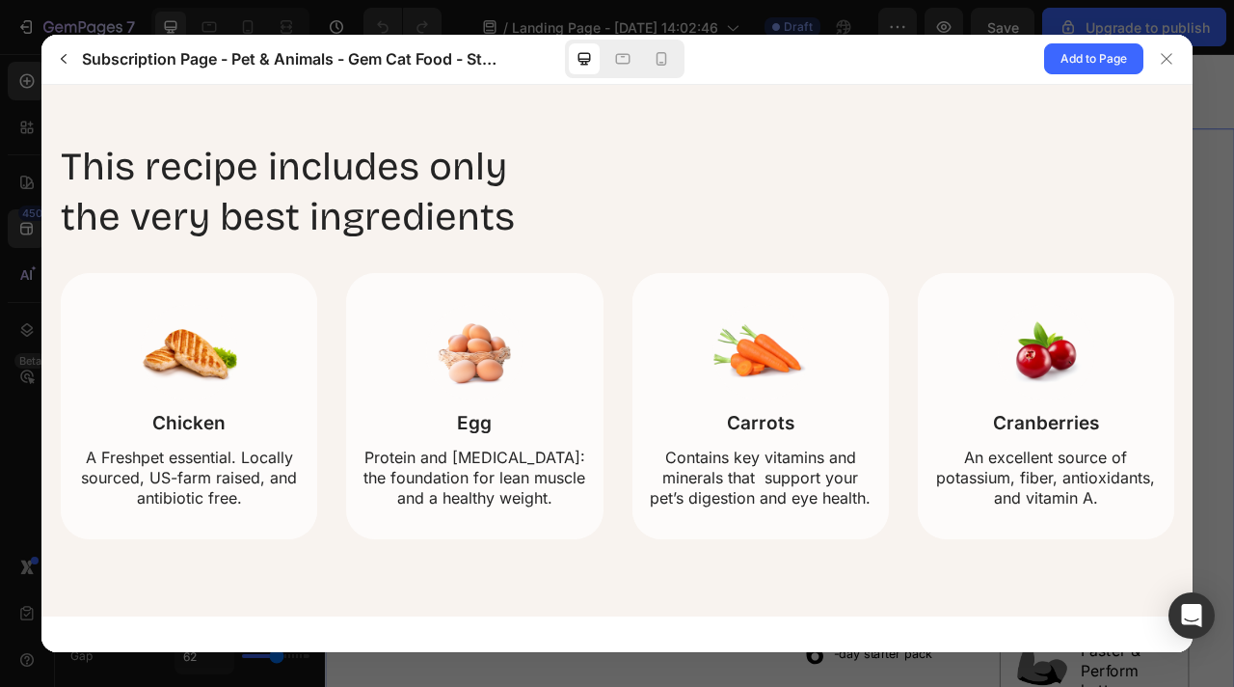
scroll to position [1080, 0]
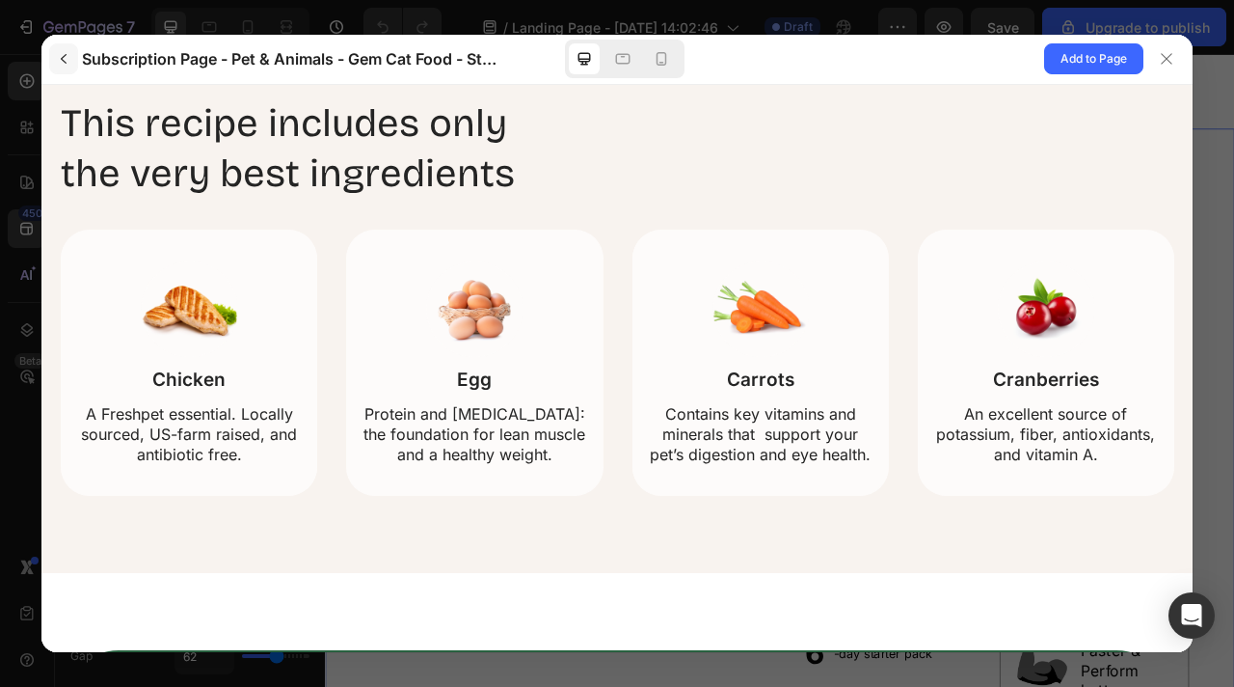
click at [59, 53] on icon "button" at bounding box center [63, 58] width 15 height 15
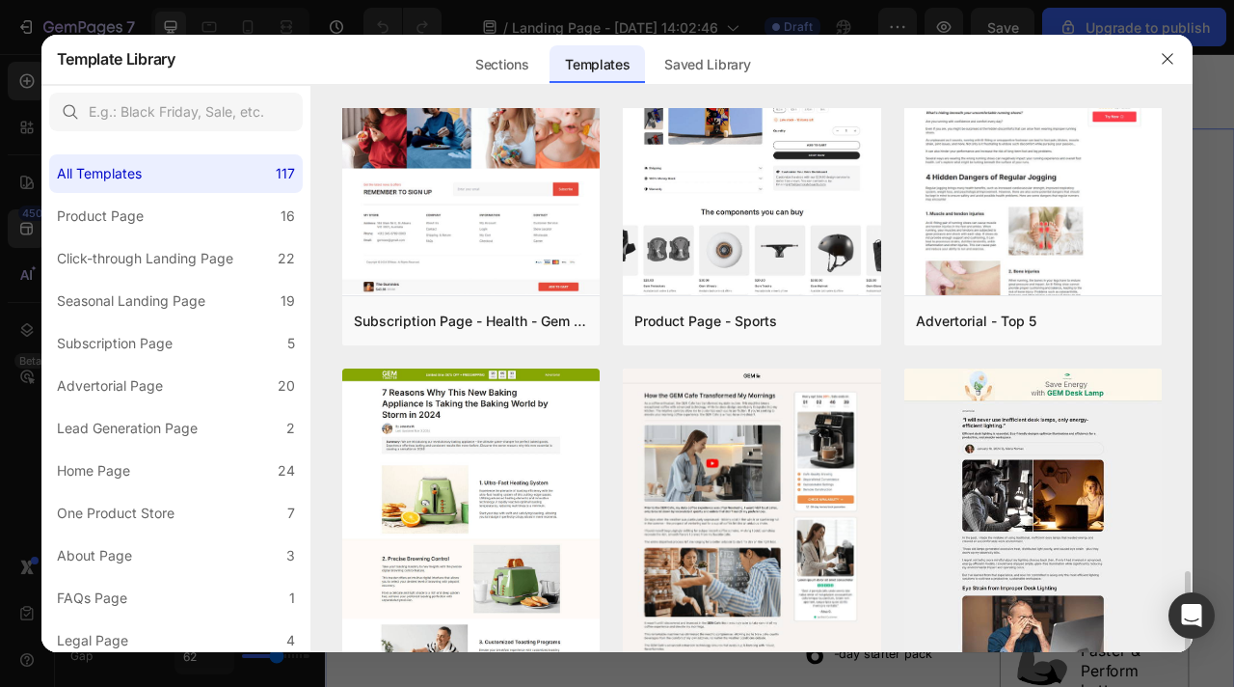
scroll to position [1614, 0]
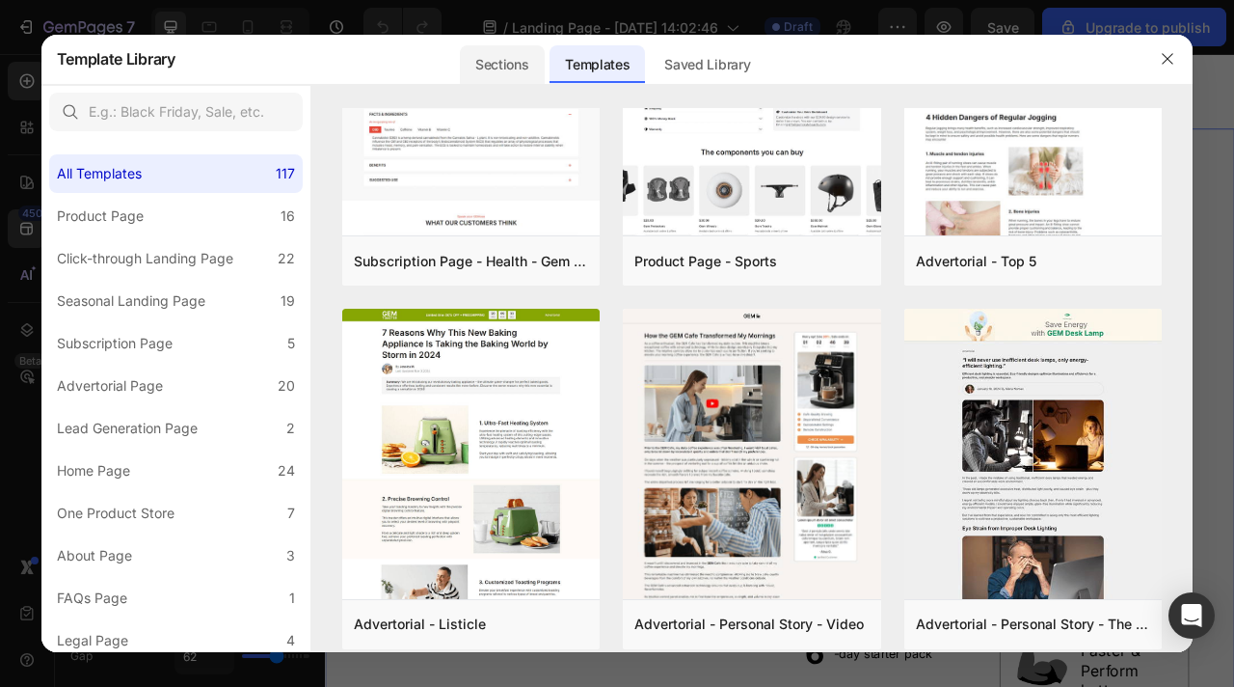
click at [529, 68] on div "Sections" at bounding box center [502, 64] width 84 height 39
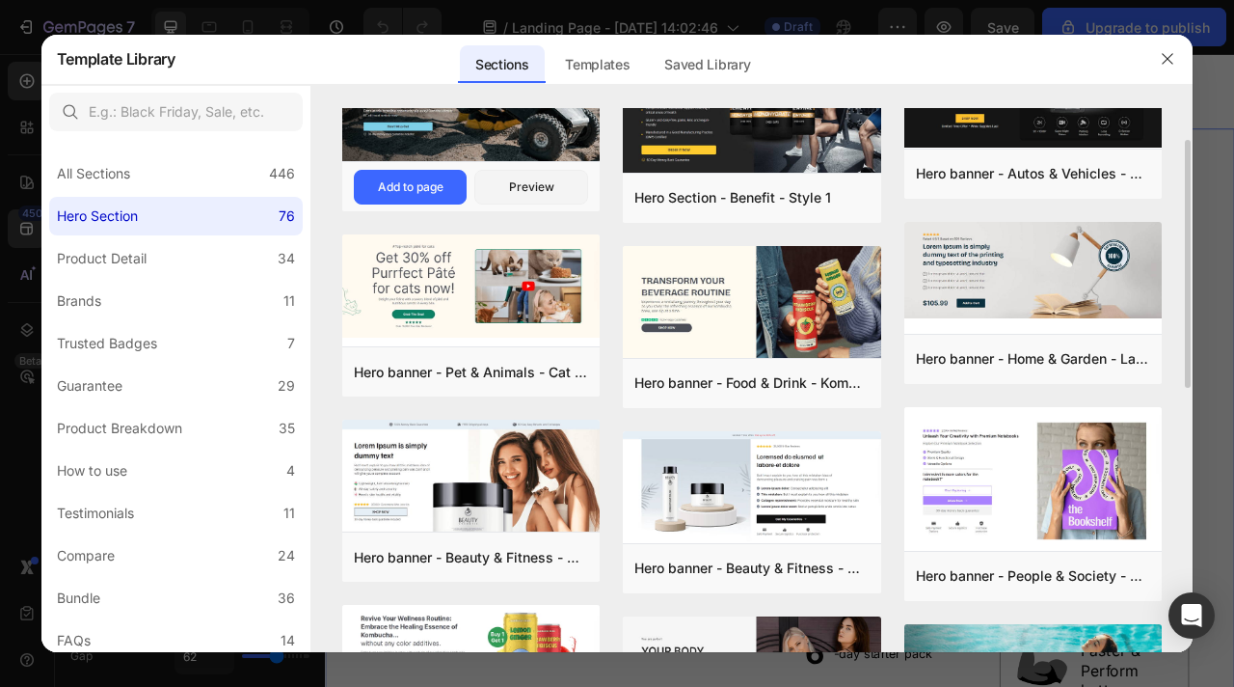
scroll to position [90, 0]
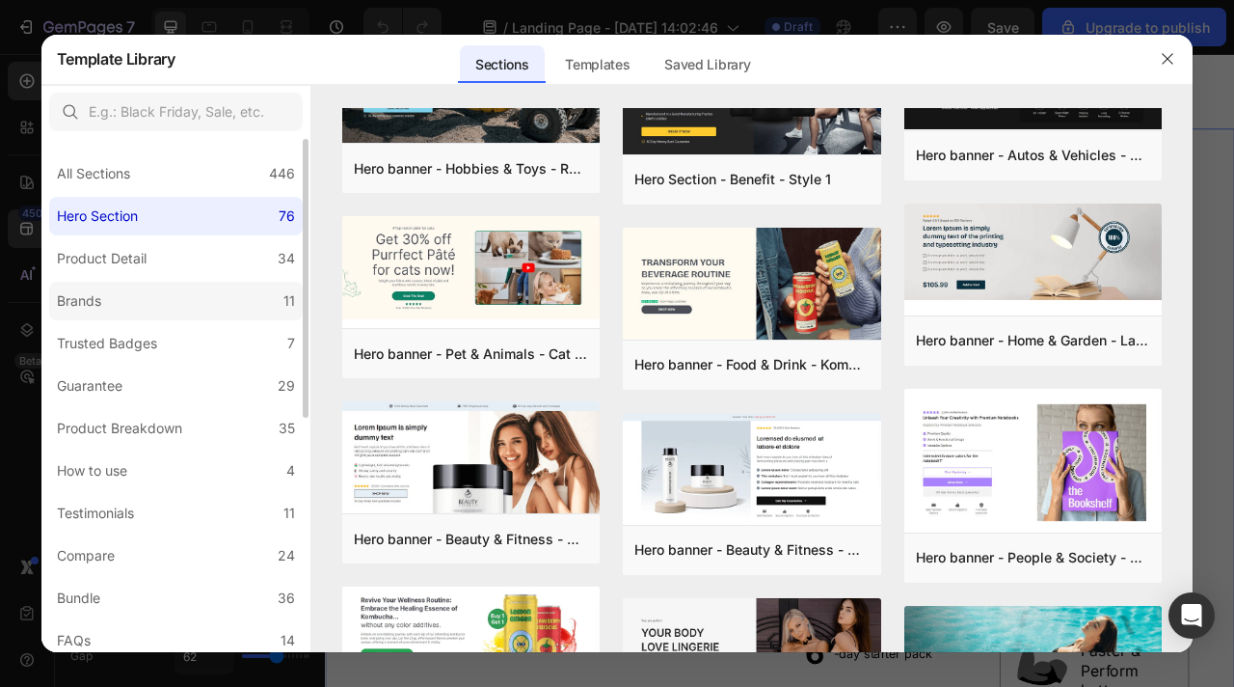
click at [227, 296] on label "Brands 11" at bounding box center [176, 301] width 254 height 39
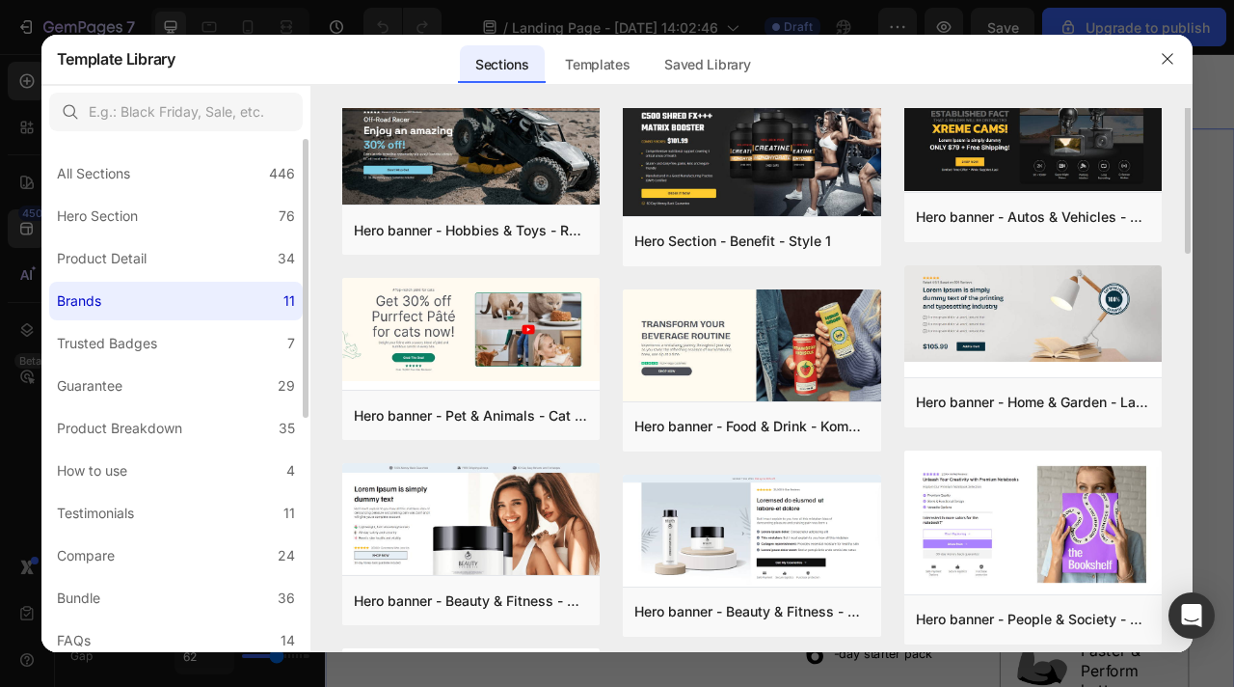
scroll to position [0, 0]
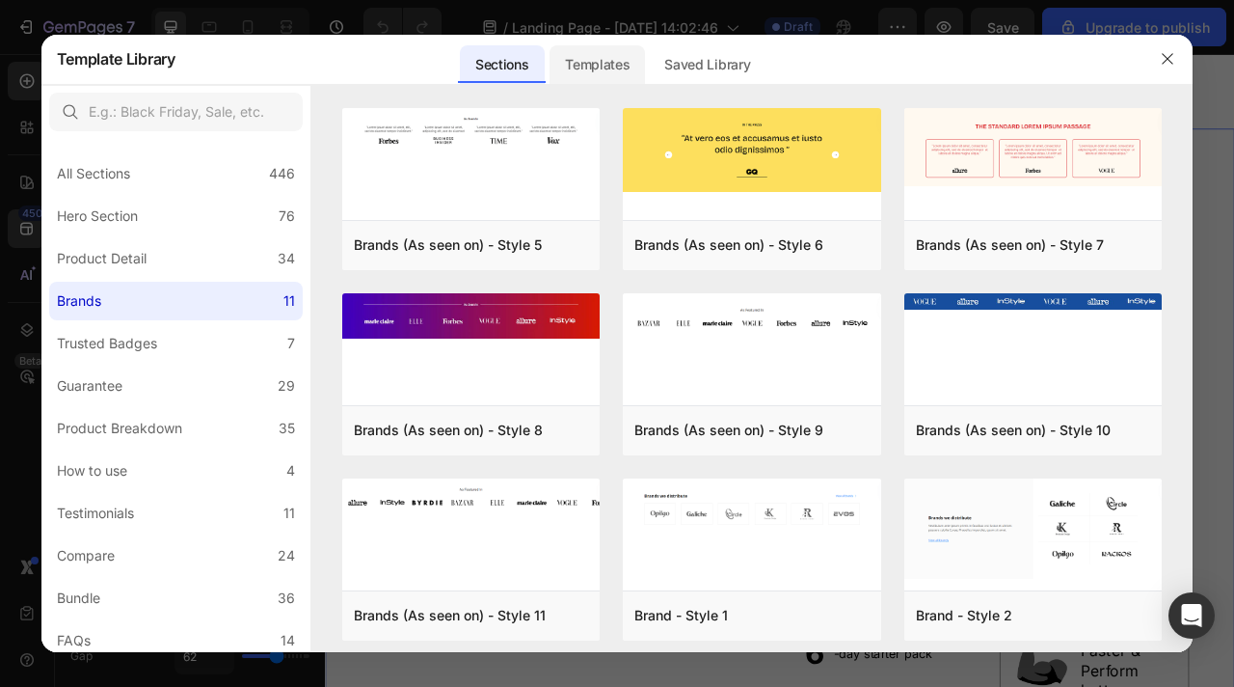
click at [583, 72] on div "Templates" at bounding box center [597, 64] width 95 height 39
